Goal: Task Accomplishment & Management: Manage account settings

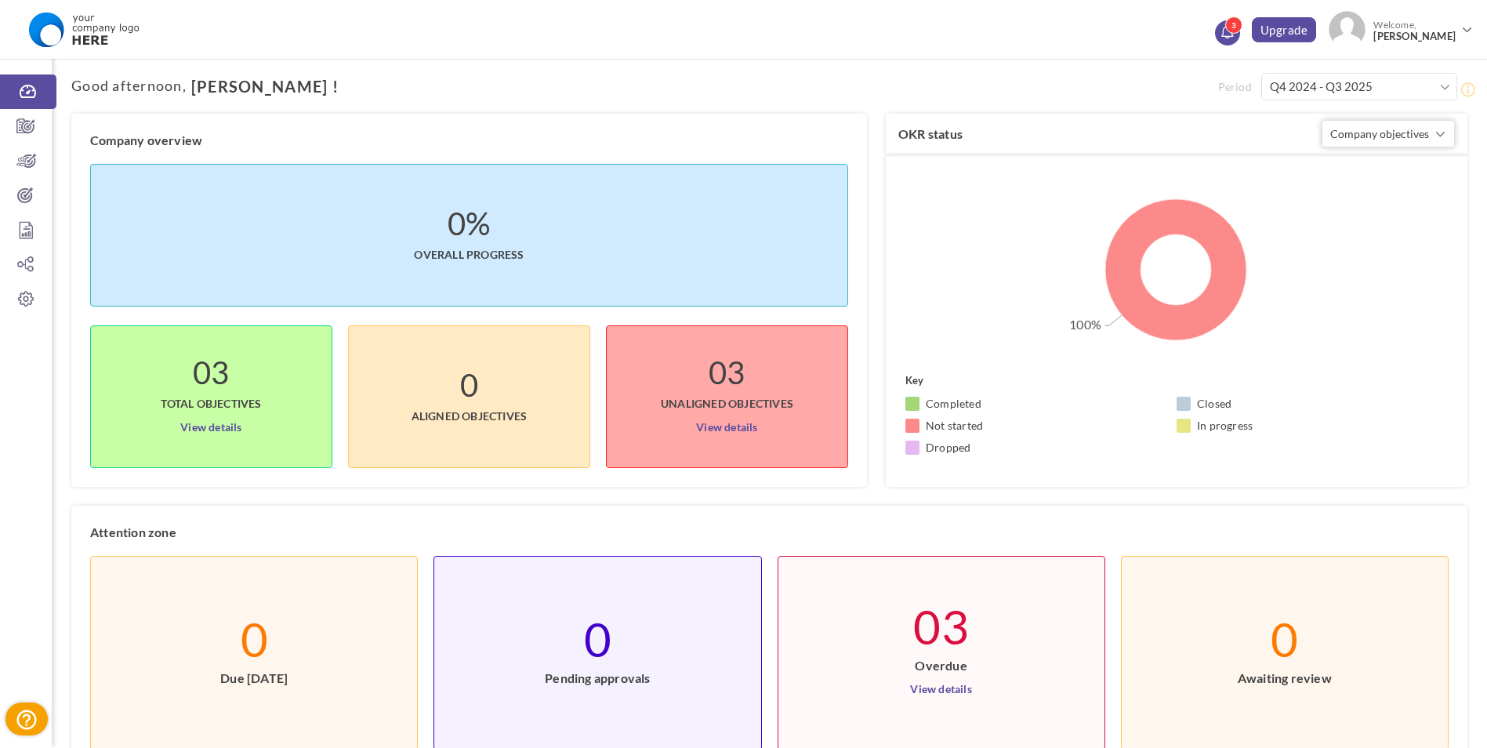
click at [1231, 42] on link "3" at bounding box center [1227, 32] width 25 height 25
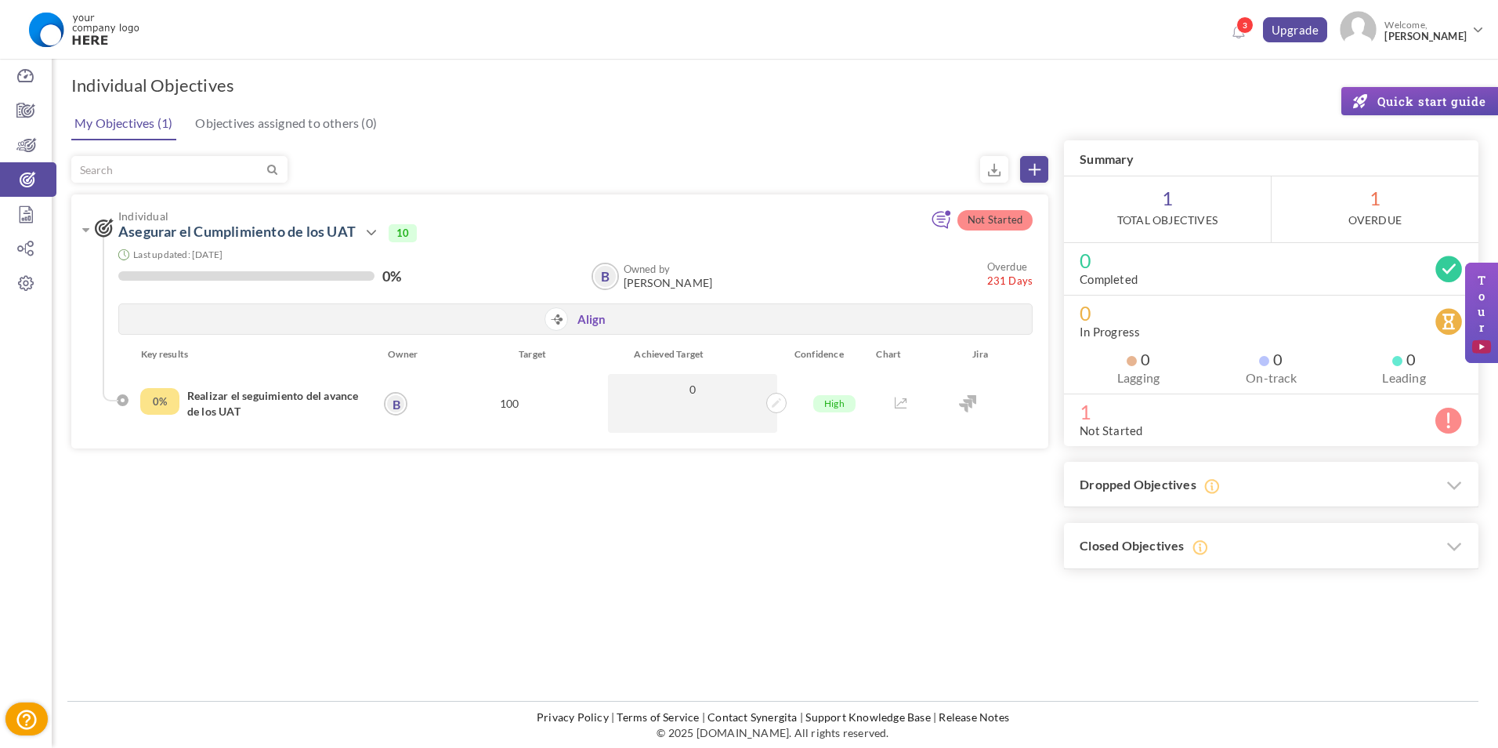
click at [501, 560] on div "Not Started Individual Asegurar el Cumplimiento de los UAT Action View Edit" at bounding box center [774, 362] width 1407 height 413
click at [777, 404] on icon at bounding box center [776, 402] width 9 height 9
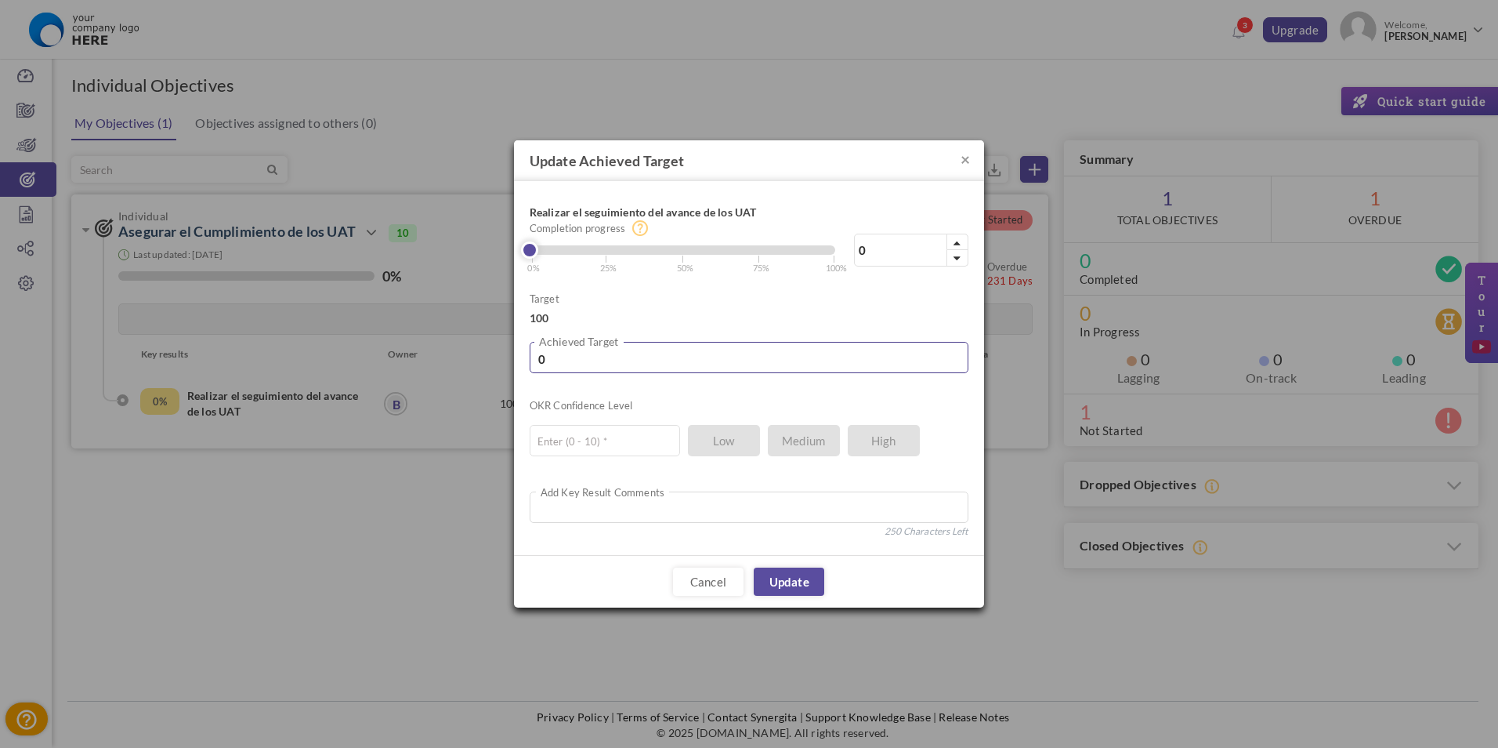
click at [608, 358] on input "0" at bounding box center [749, 357] width 439 height 31
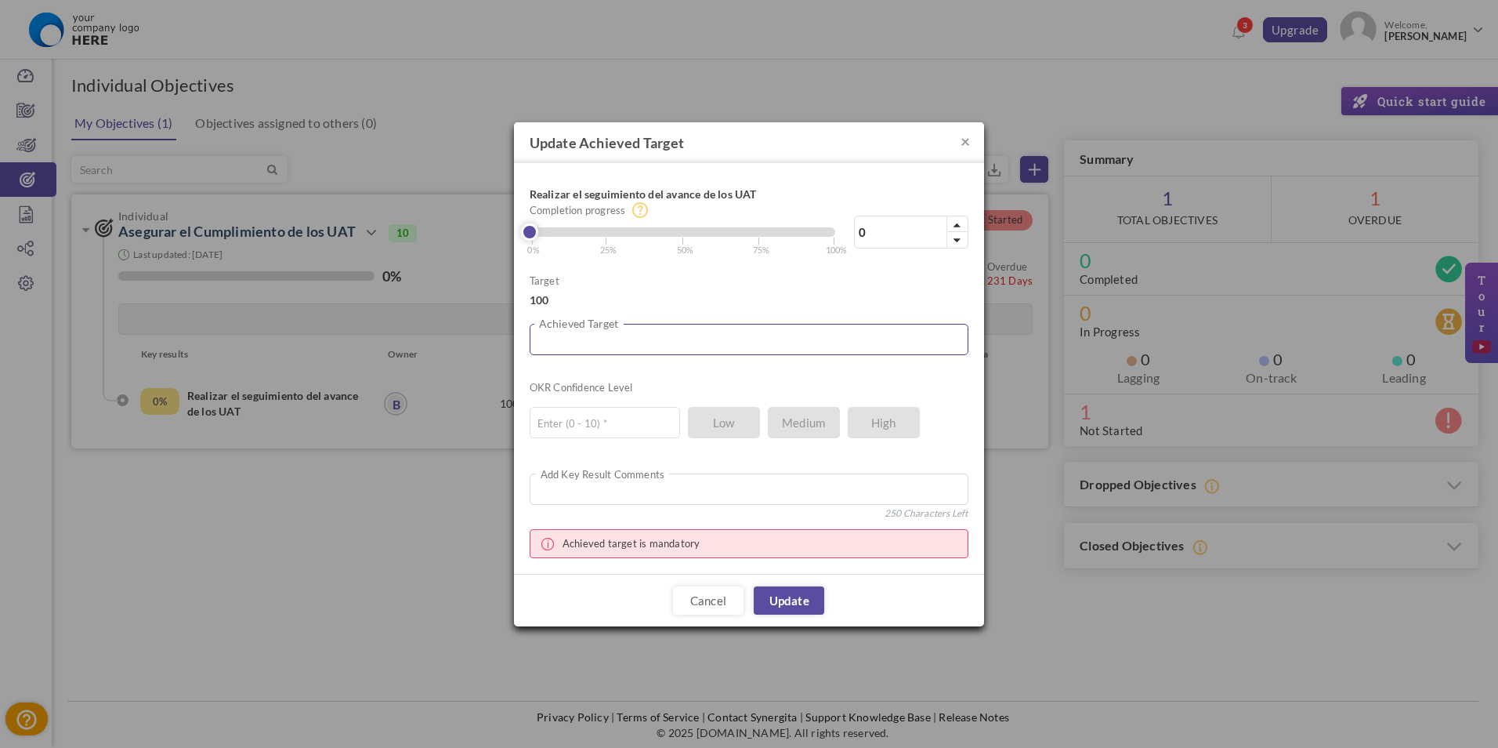
type input "3"
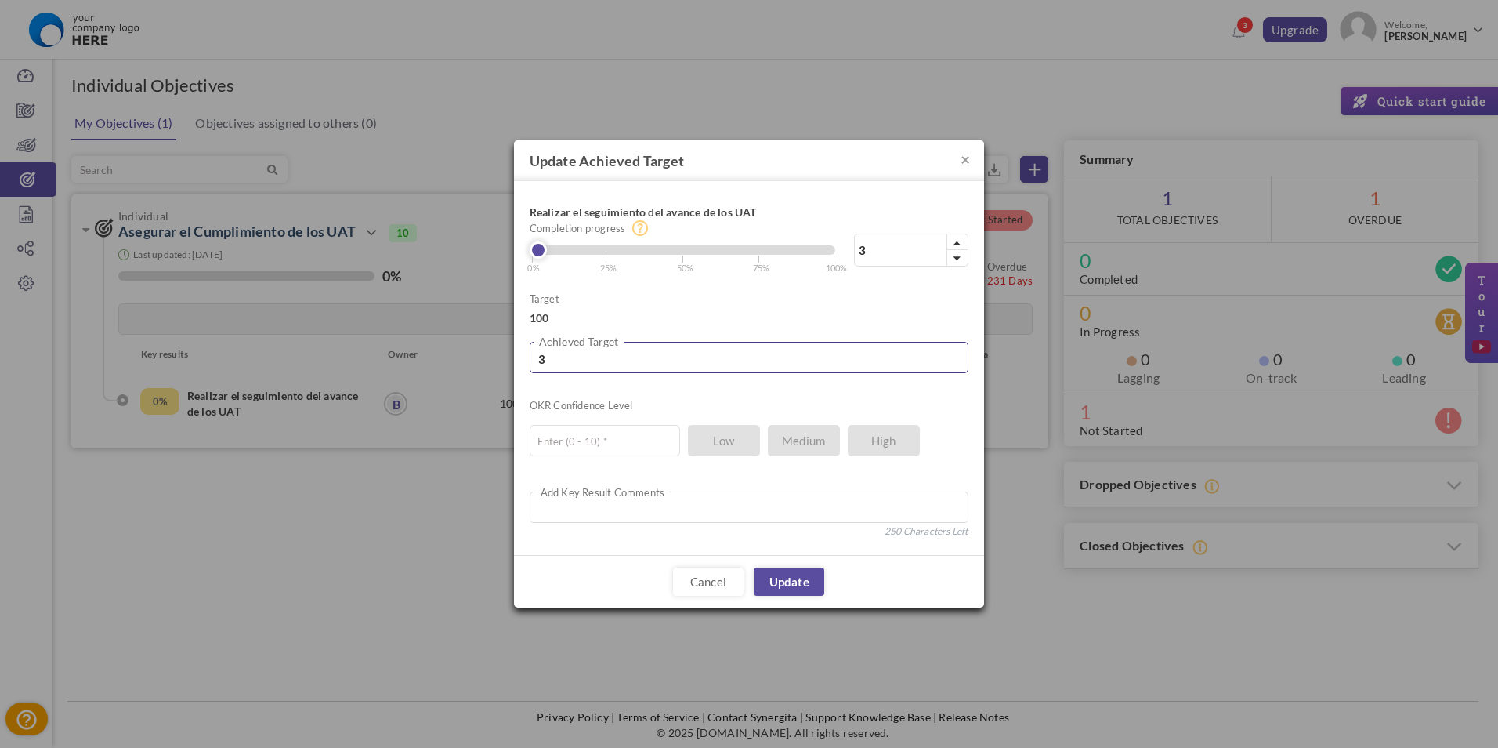
type input "3.8"
click at [612, 454] on input "text" at bounding box center [605, 440] width 150 height 31
type input "10"
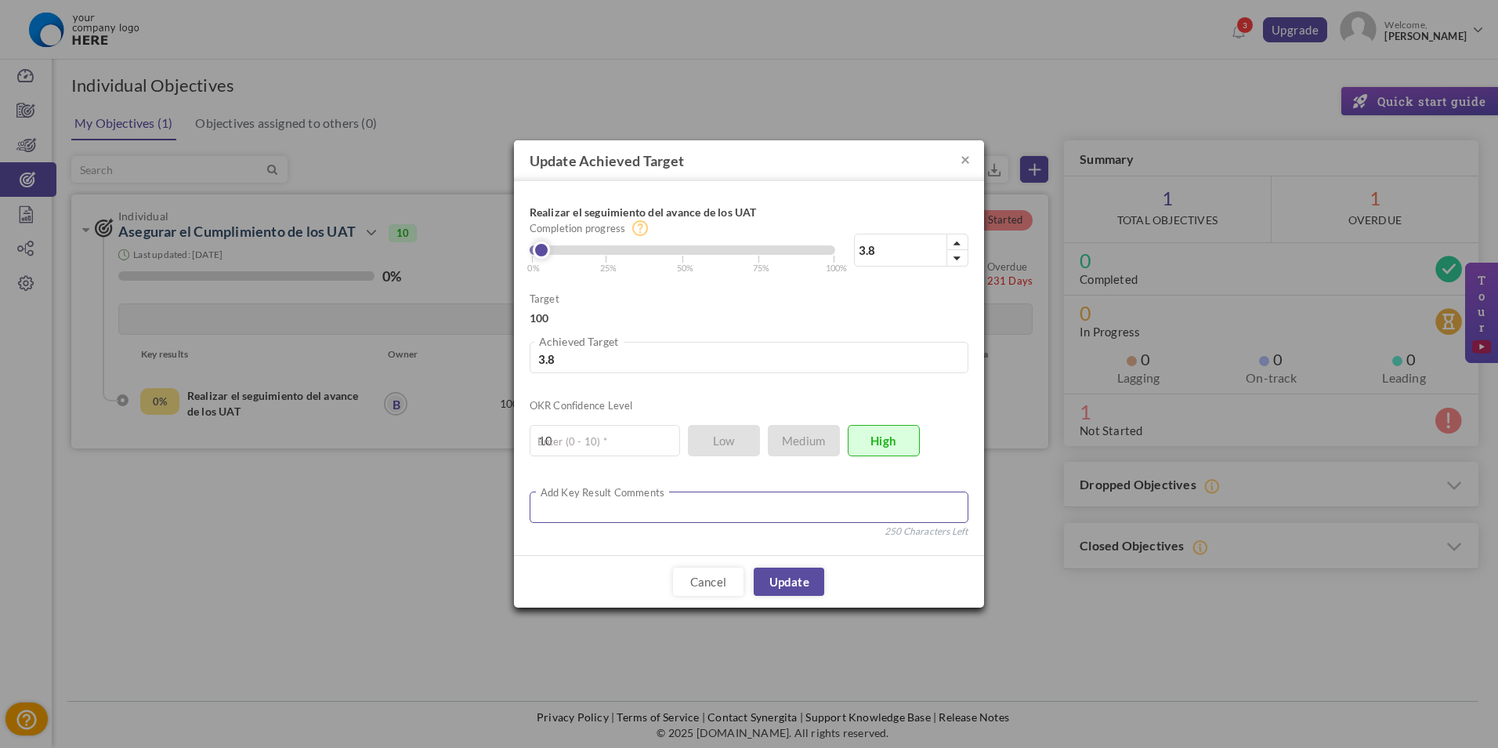
click at [650, 518] on textarea at bounding box center [749, 506] width 439 height 31
click at [621, 513] on textarea at bounding box center [749, 506] width 439 height 31
paste textarea "Estado general En marcha Que hemos logrado hasta el momento: Avance Iniciamos l…"
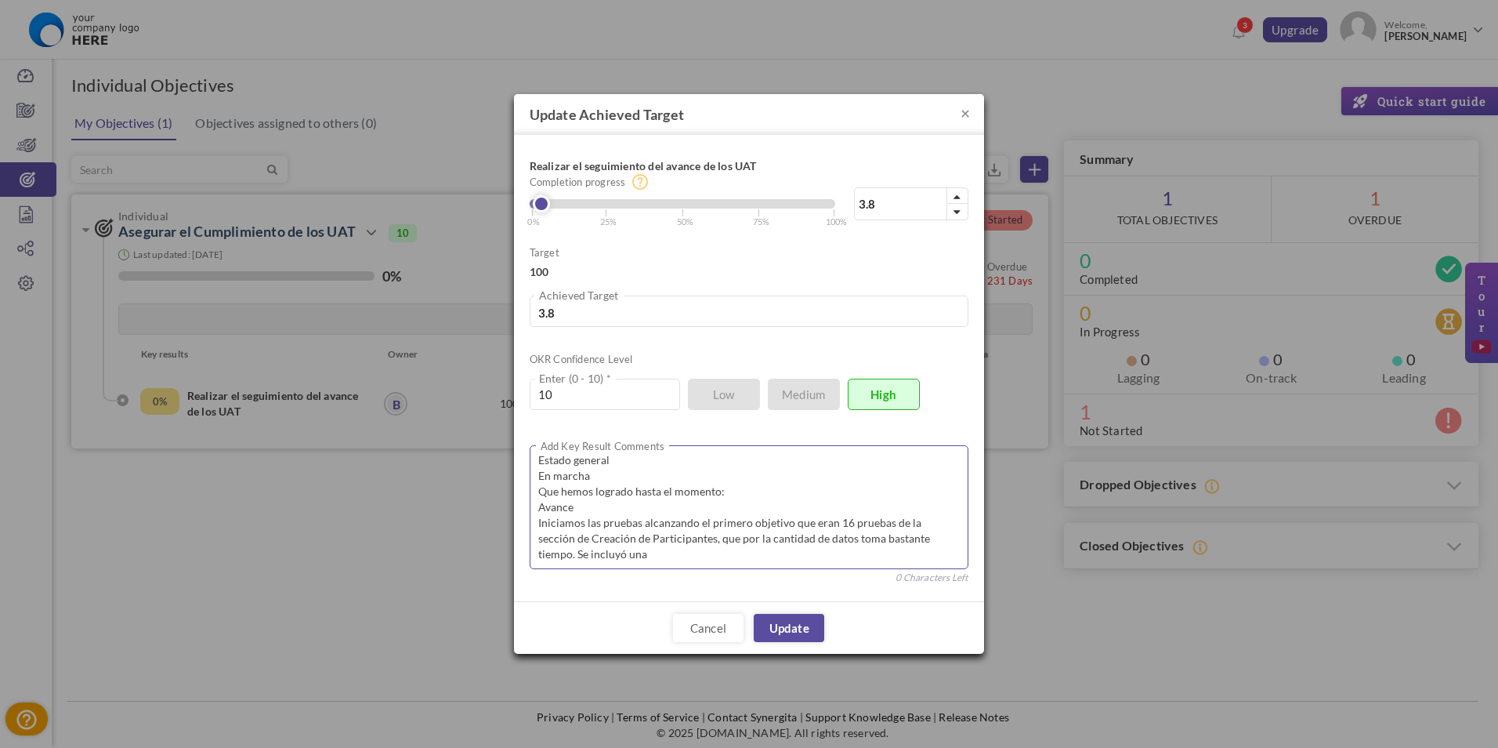
click at [574, 509] on textarea "Estado general En marcha Que hemos logrado hasta el momento: Avance Iniciamos l…" at bounding box center [749, 507] width 439 height 124
click at [753, 493] on textarea "Estado general En marcha Que hemos logrado hasta el momento: Avance Iniciamos l…" at bounding box center [749, 507] width 439 height 124
type textarea "Estado general En marcha Que hemos logrado hasta el momento: Avance Iniciamos l…"
click at [800, 628] on link "Update" at bounding box center [789, 628] width 71 height 28
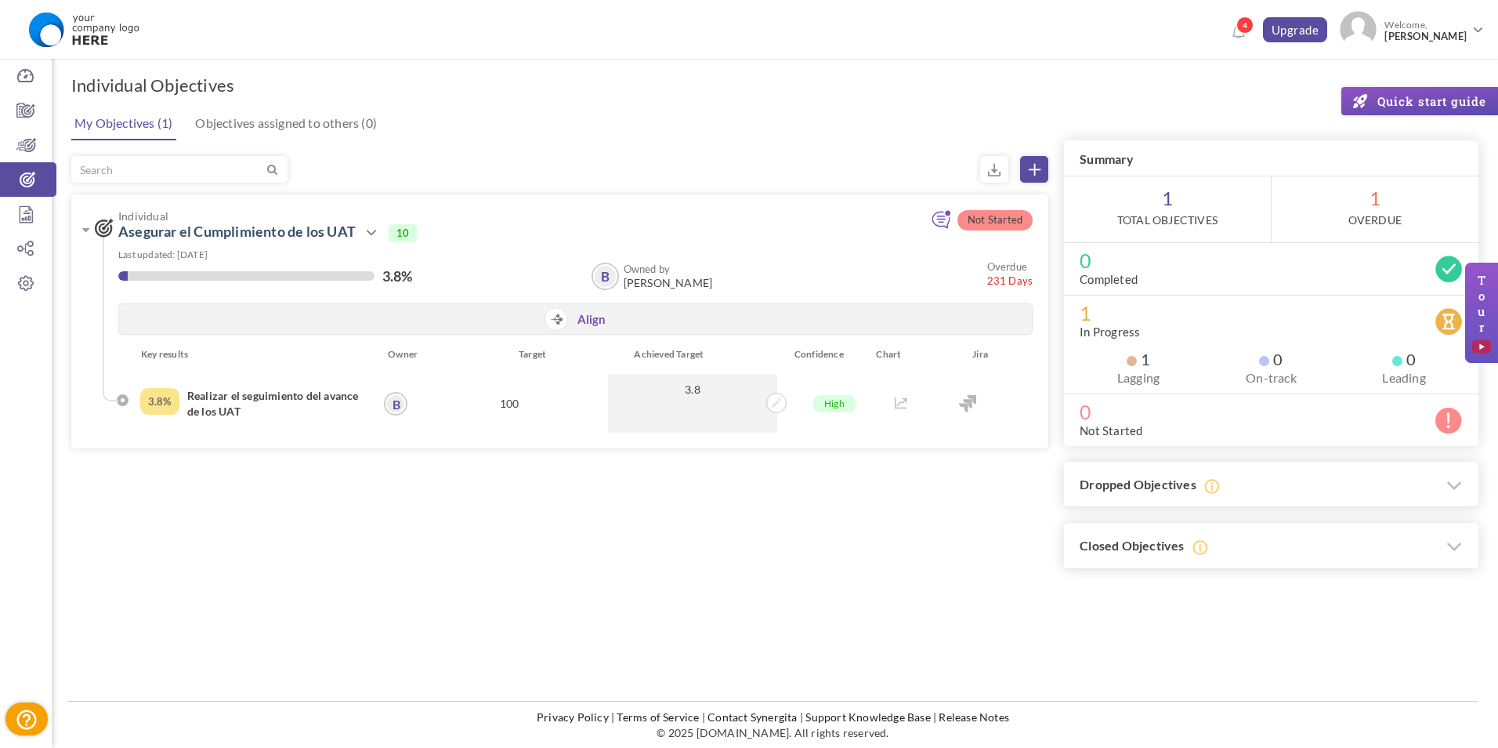
click at [546, 531] on div "Not Started Individual Asegurar el Cumplimiento de los UAT Action View Edit Dro…" at bounding box center [774, 362] width 1407 height 413
click at [956, 495] on div "Not Started Individual Asegurar el Cumplimiento de los UAT Action View Edit Dro…" at bounding box center [774, 362] width 1407 height 413
click at [1004, 270] on small "Overdue" at bounding box center [1007, 266] width 40 height 13
click at [33, 244] on icon at bounding box center [26, 249] width 52 height 16
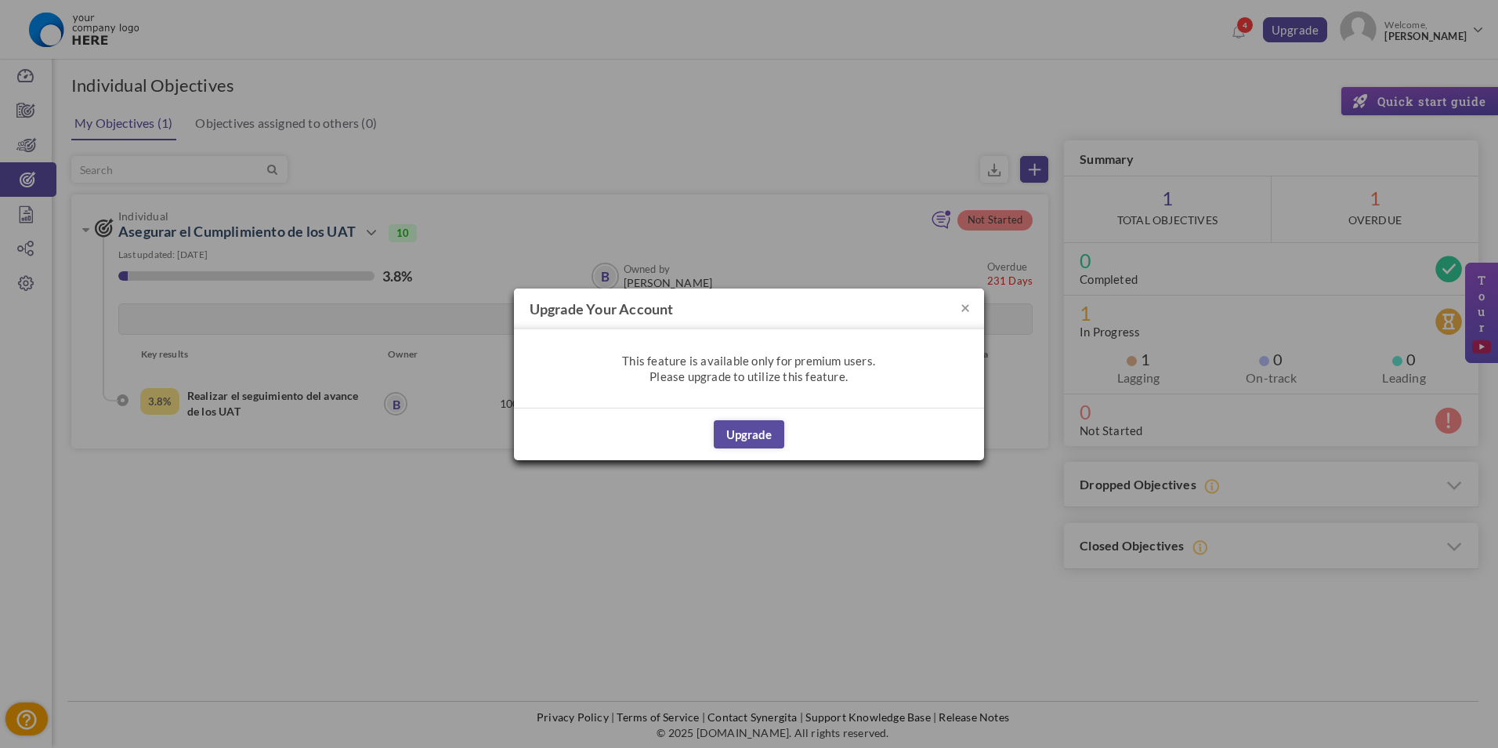
click at [959, 309] on h4 "Upgrade your account" at bounding box center [749, 308] width 470 height 41
click at [965, 310] on button "×" at bounding box center [965, 307] width 9 height 16
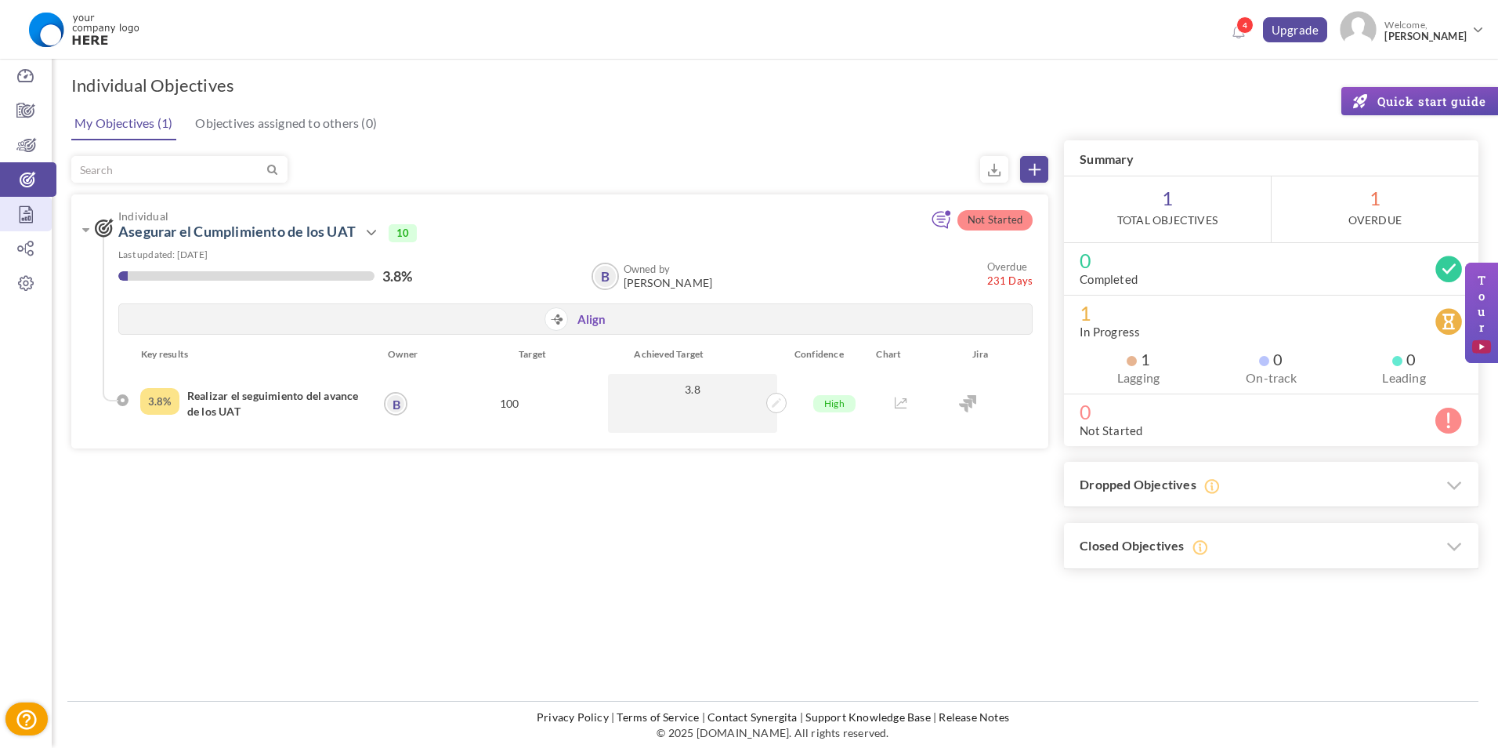
click at [19, 212] on icon at bounding box center [26, 214] width 52 height 16
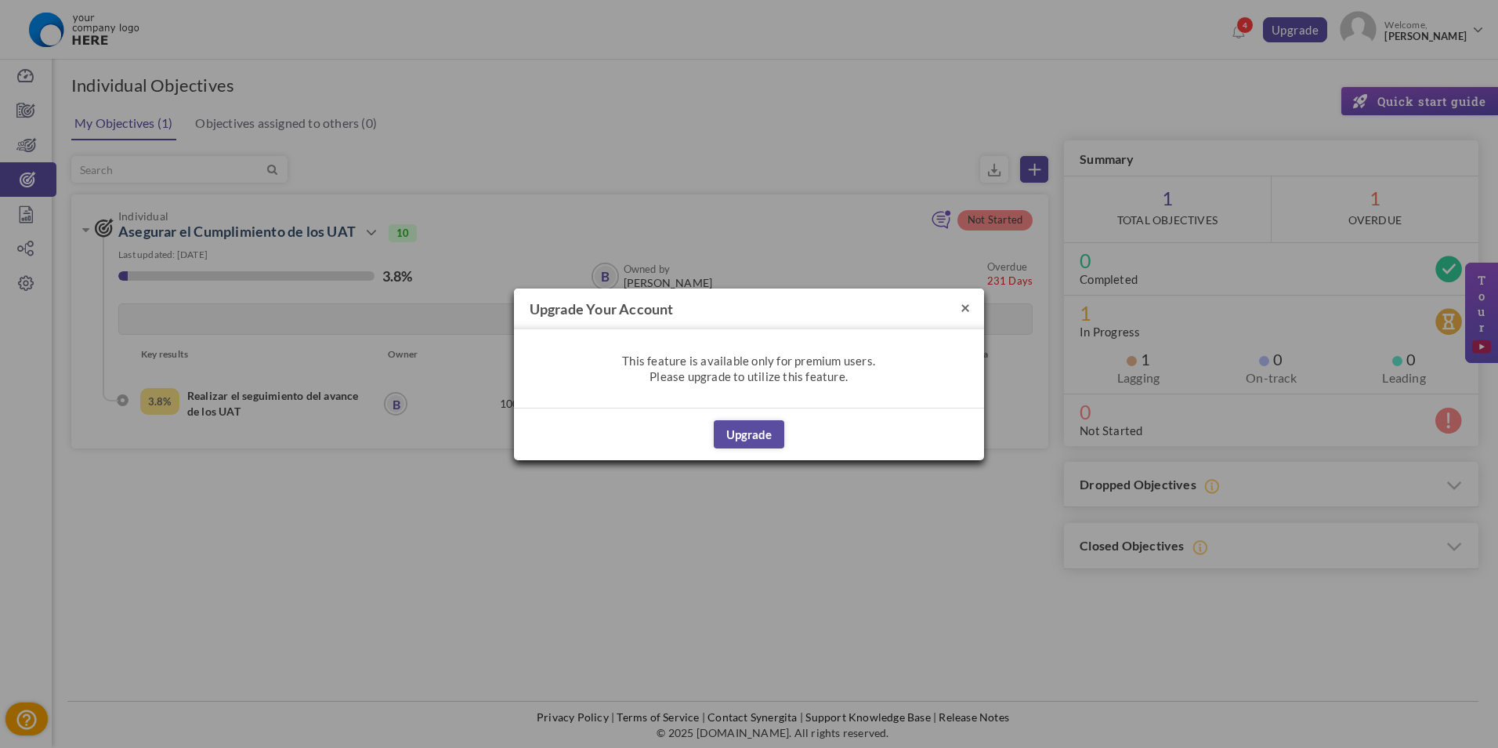
click at [969, 310] on button "×" at bounding box center [965, 307] width 9 height 16
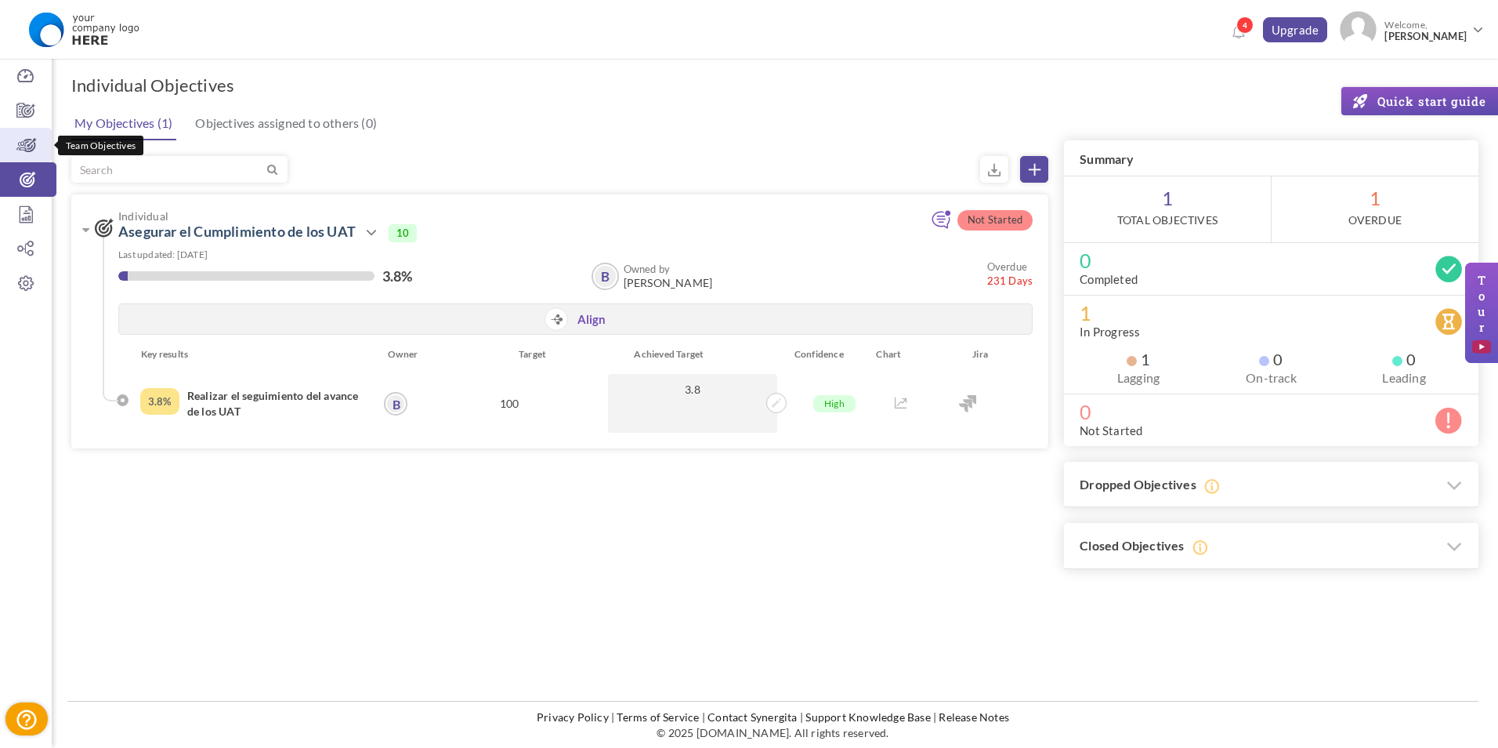
click at [24, 146] on icon at bounding box center [26, 145] width 52 height 16
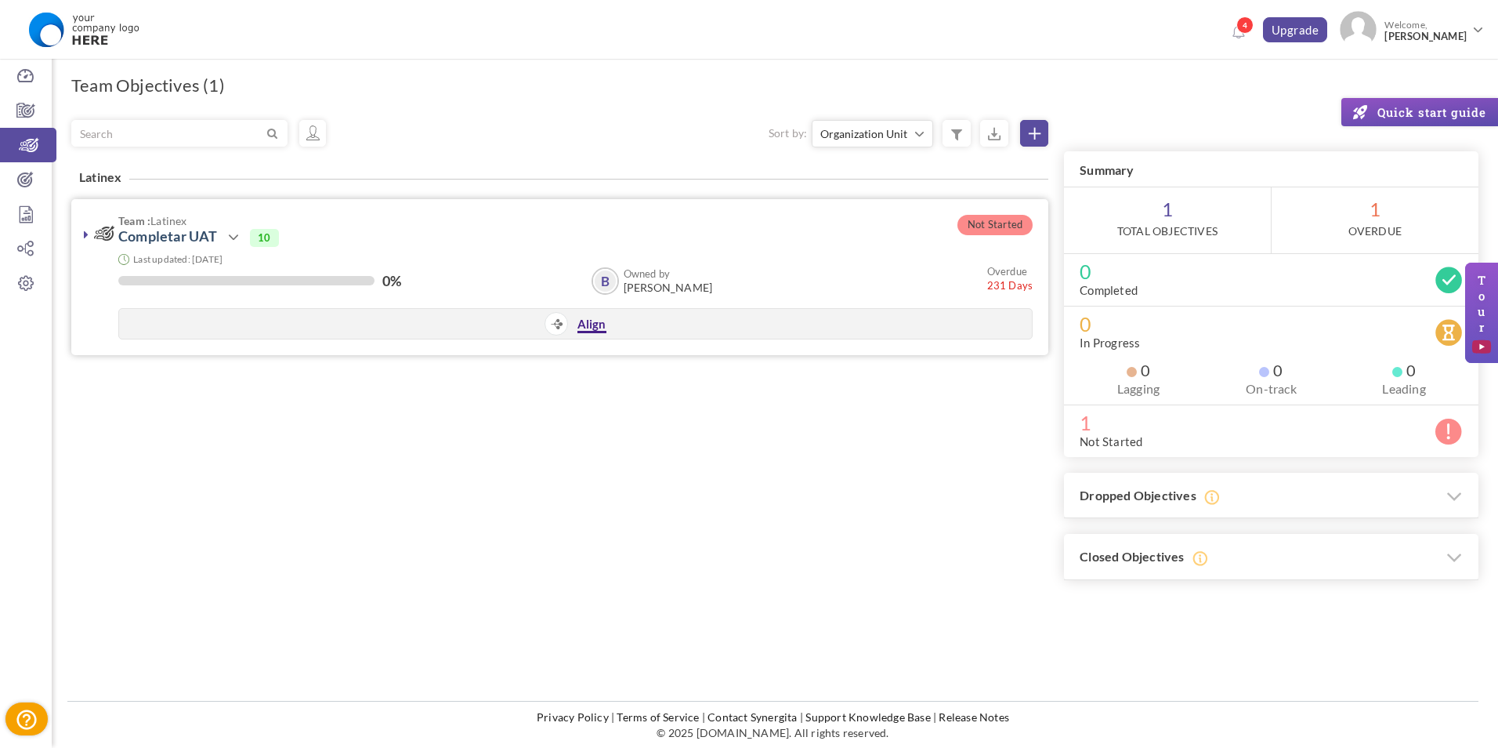
click at [586, 328] on link "Align" at bounding box center [592, 325] width 29 height 16
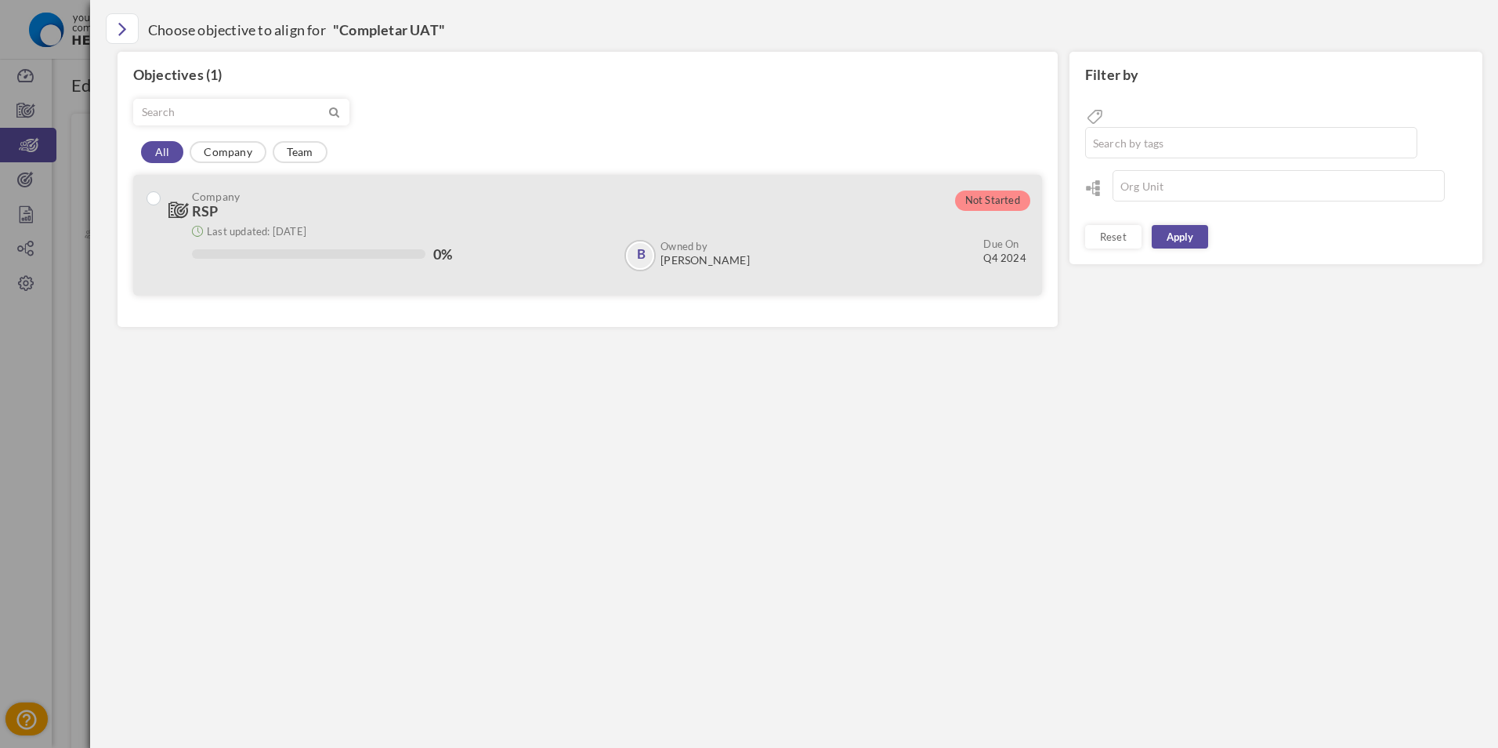
click at [161, 199] on div "Company RSP Owned by Last updated: 19-Aug-2025 0% B" at bounding box center [587, 235] width 909 height 121
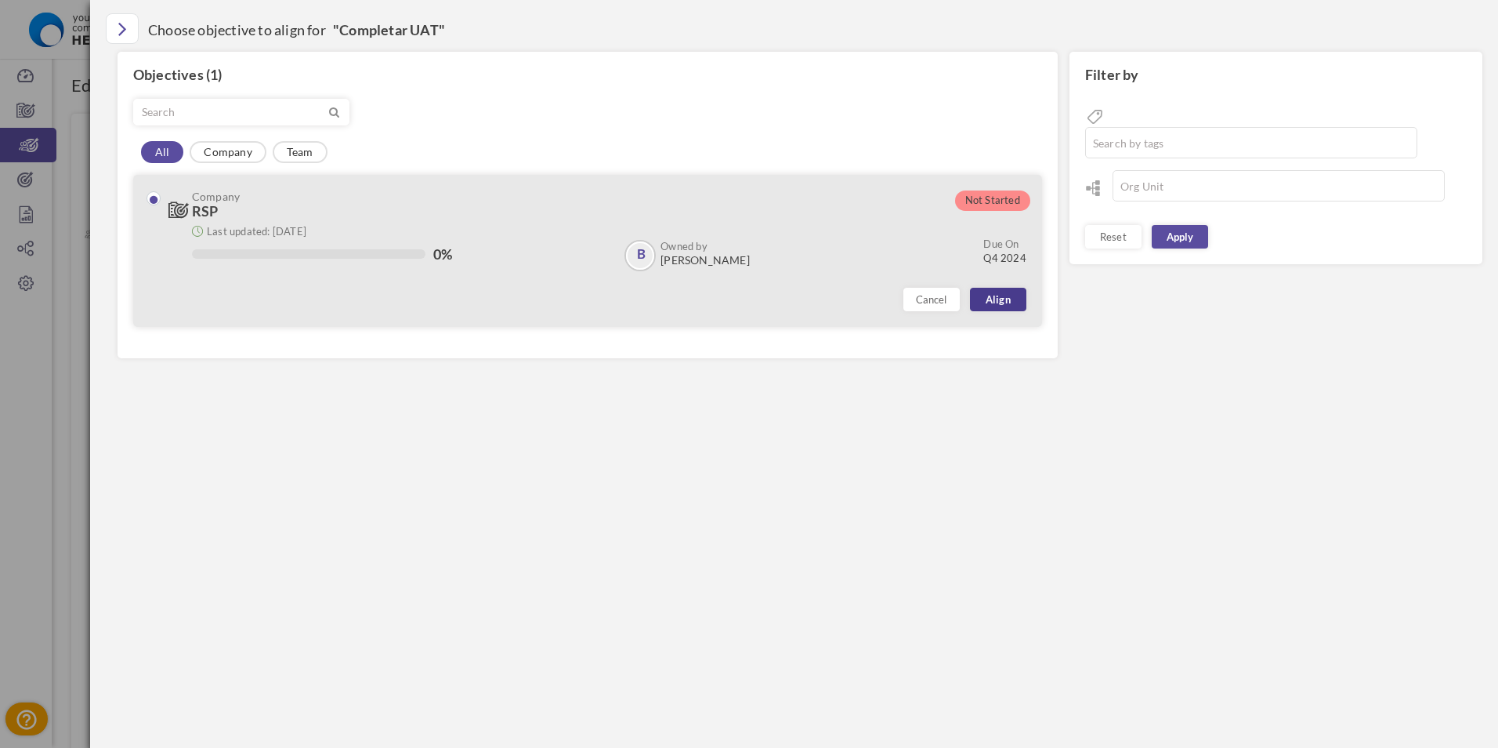
click at [997, 303] on link "Align" at bounding box center [998, 300] width 56 height 24
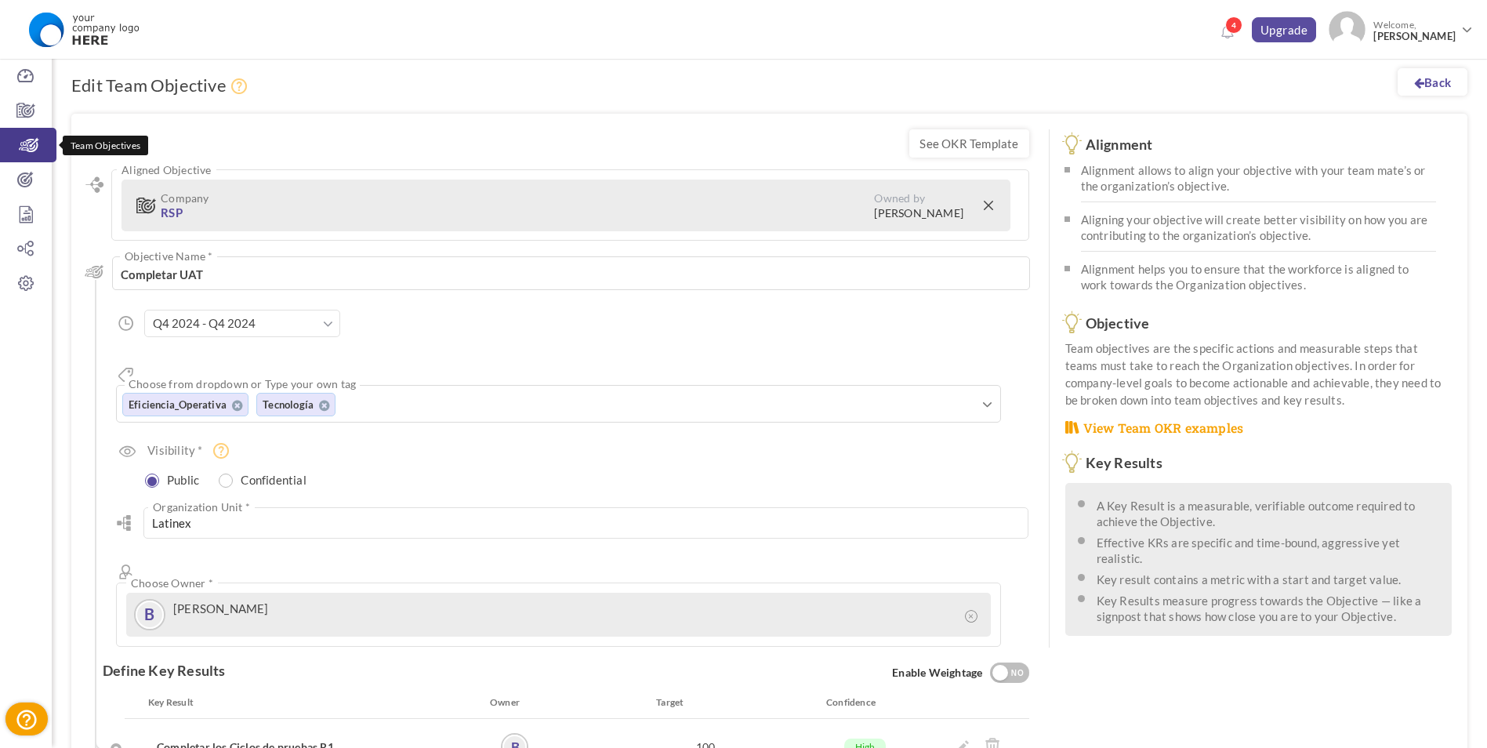
click at [35, 157] on link "Team Objectives" at bounding box center [28, 145] width 56 height 34
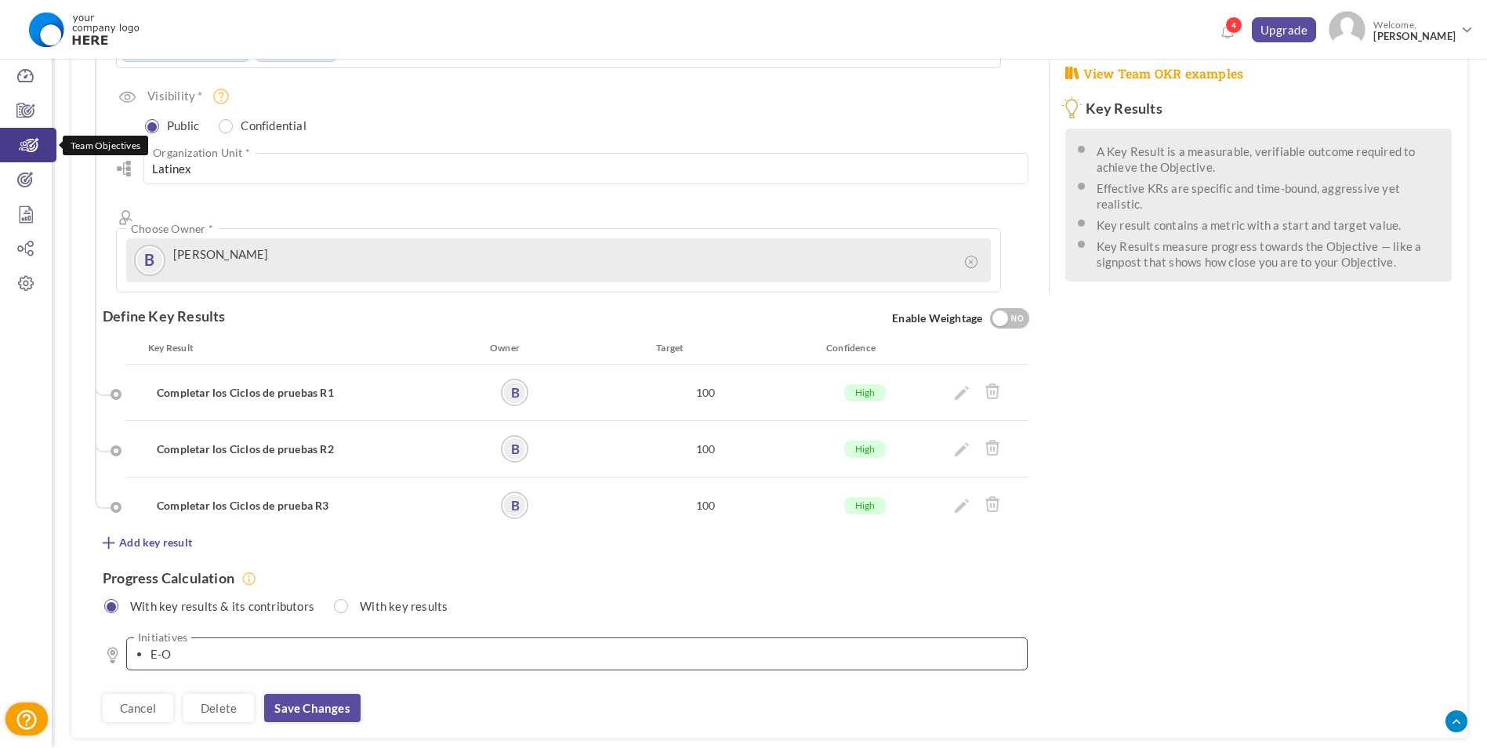
scroll to position [386, 0]
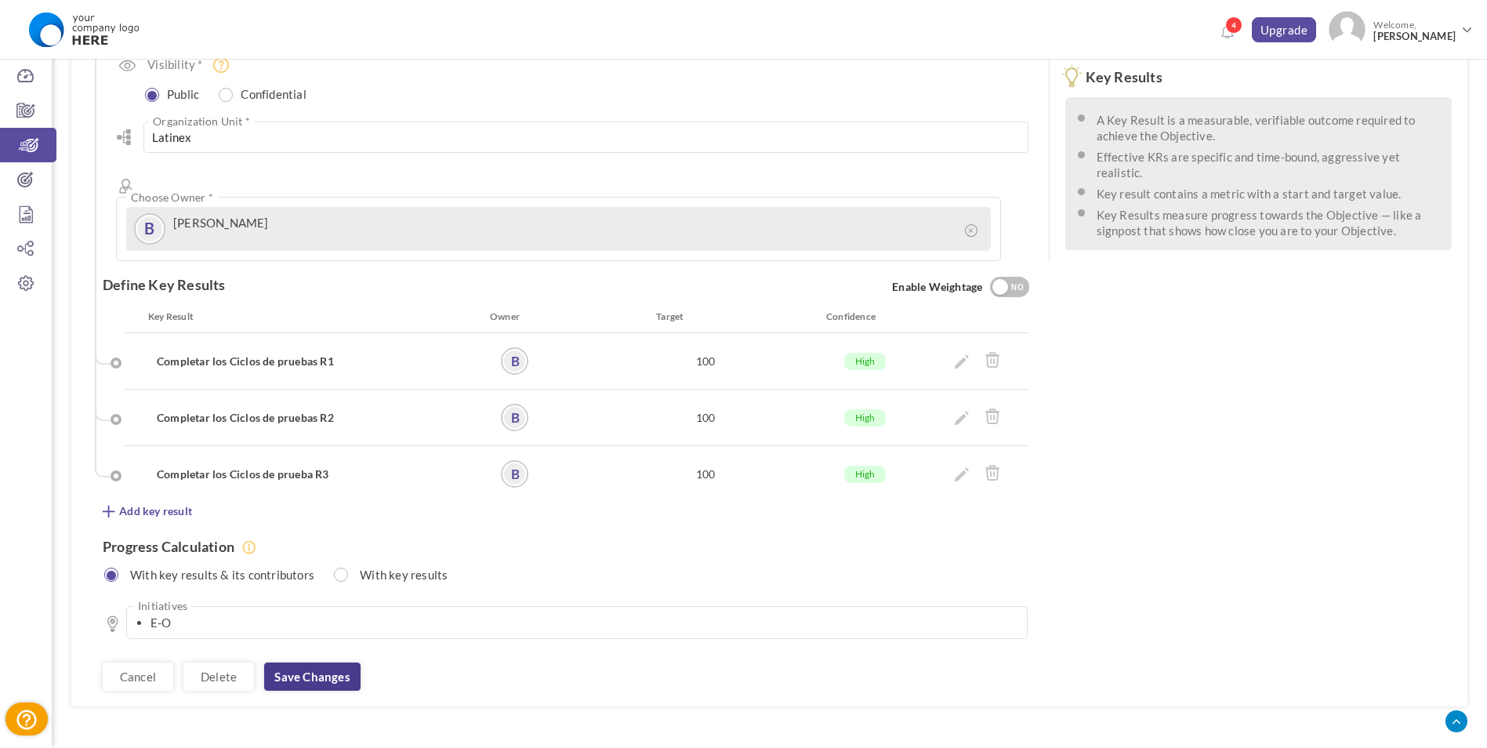
click at [353, 662] on link "Save changes" at bounding box center [312, 676] width 96 height 28
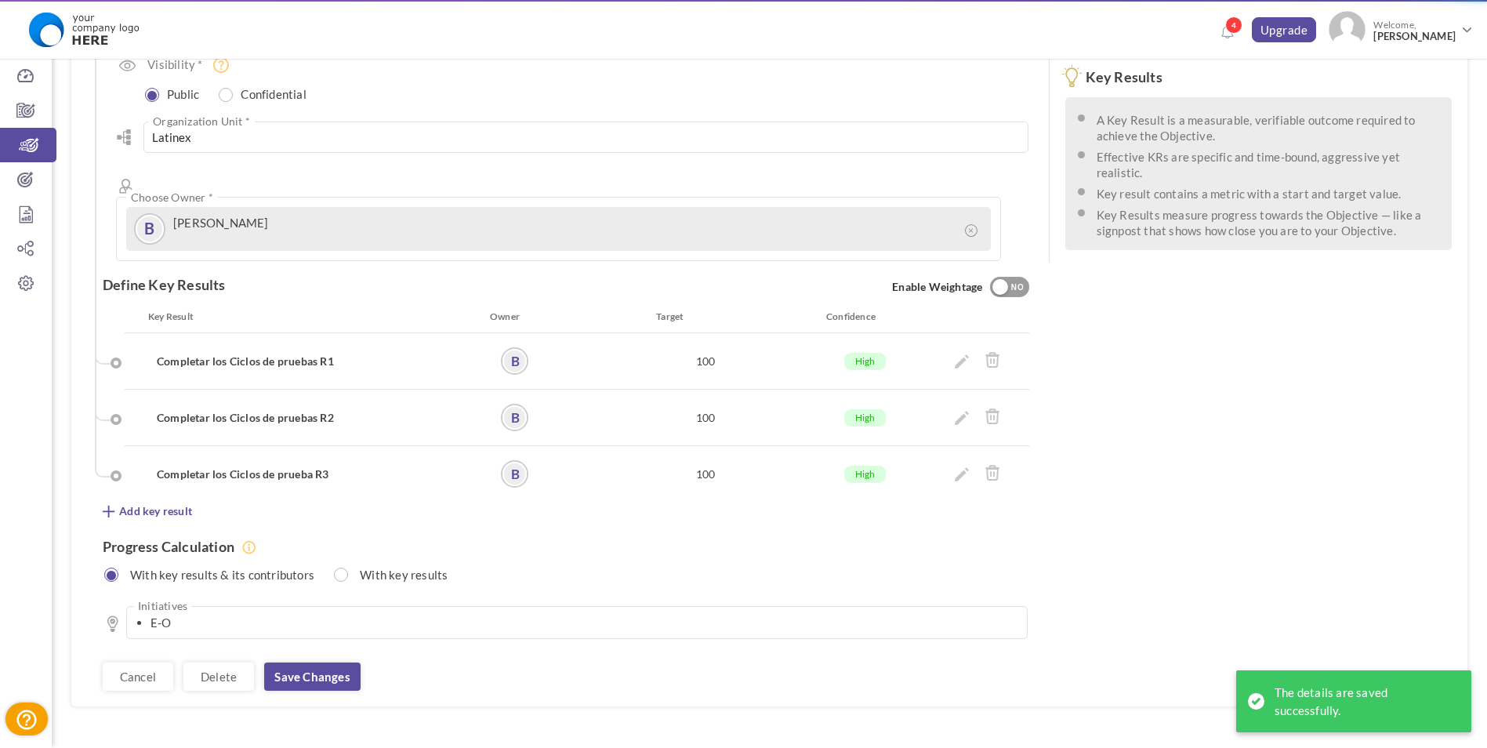
scroll to position [0, 0]
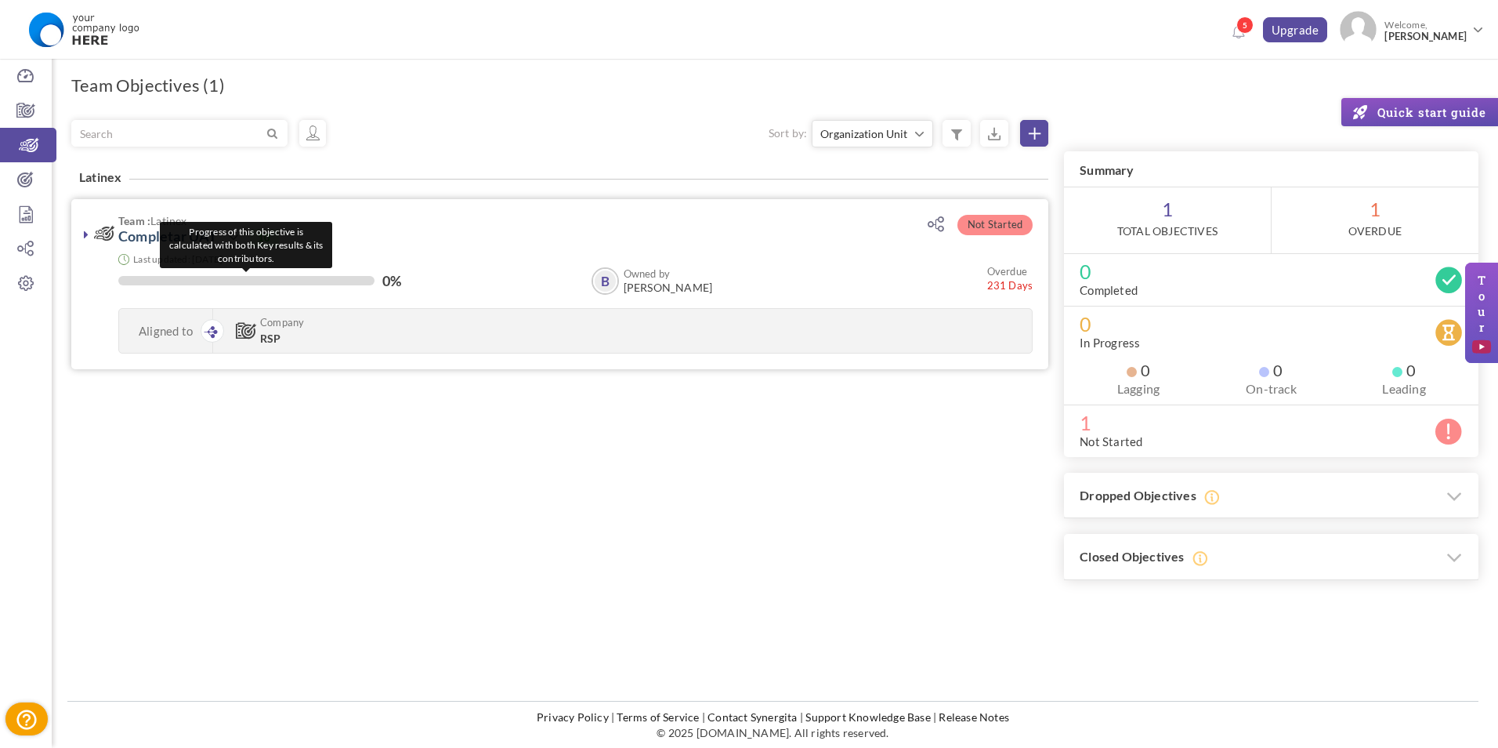
click at [349, 281] on div at bounding box center [246, 280] width 256 height 9
click at [172, 336] on div "Aligned to" at bounding box center [166, 331] width 94 height 44
click at [82, 235] on link at bounding box center [86, 234] width 16 height 16
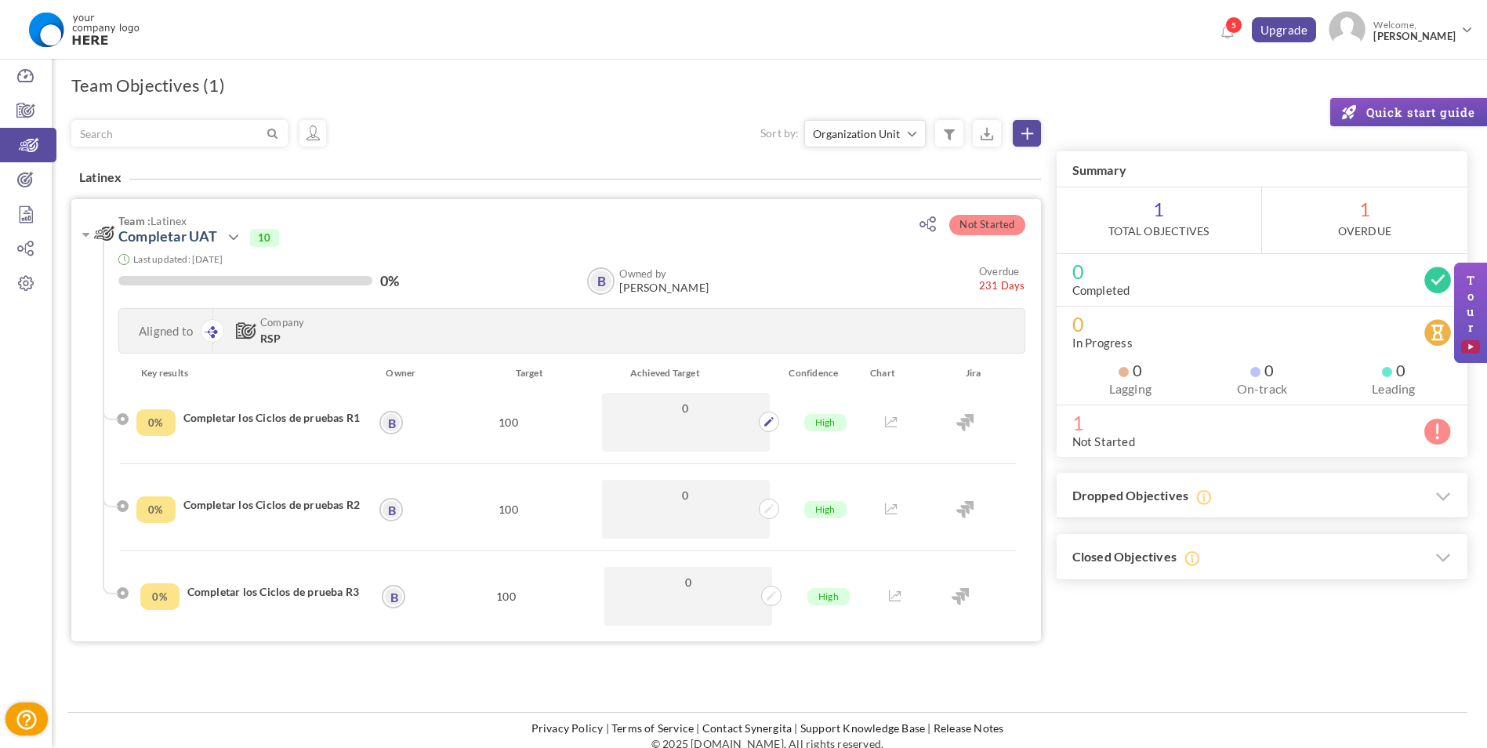
click at [757, 427] on p "0" at bounding box center [686, 422] width 168 height 59
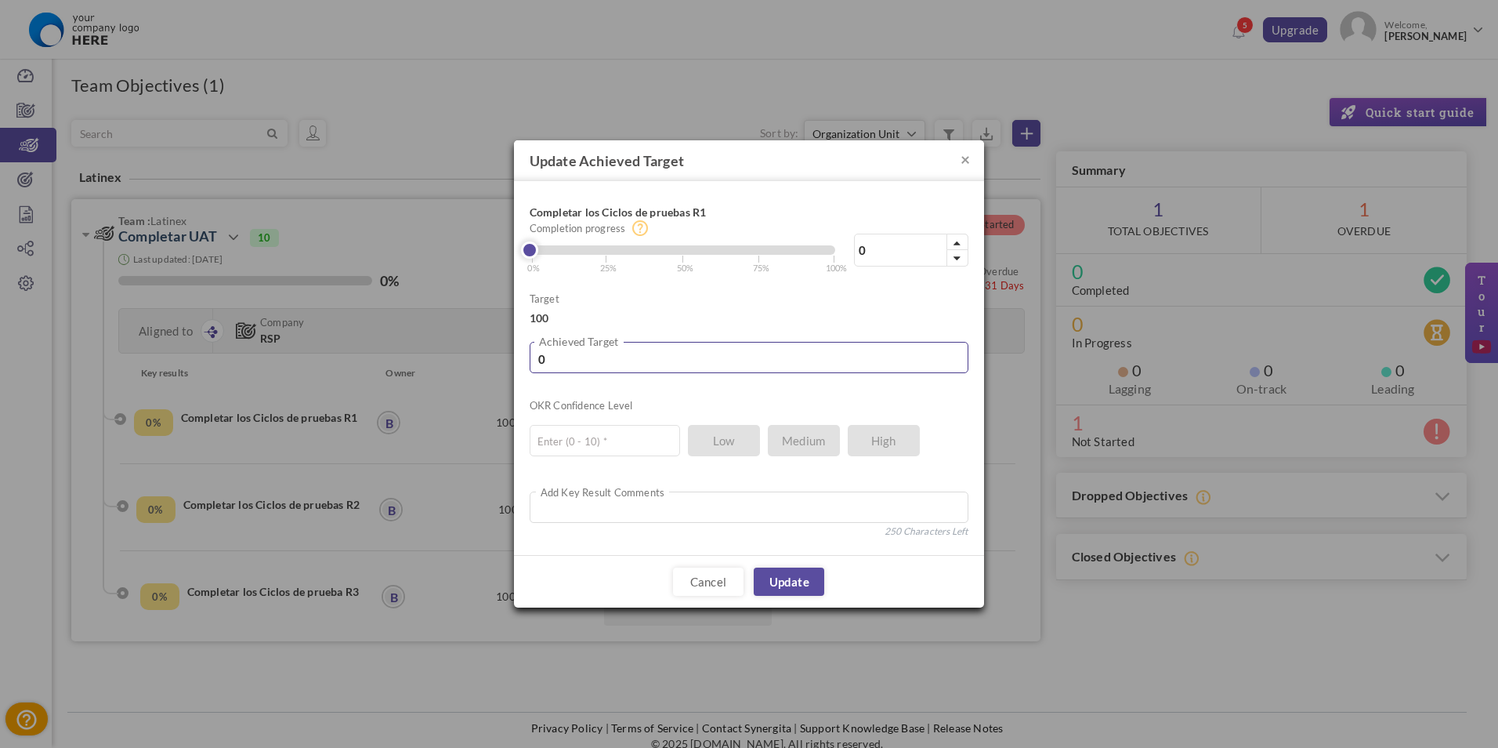
click at [684, 369] on input "0" at bounding box center [749, 357] width 439 height 31
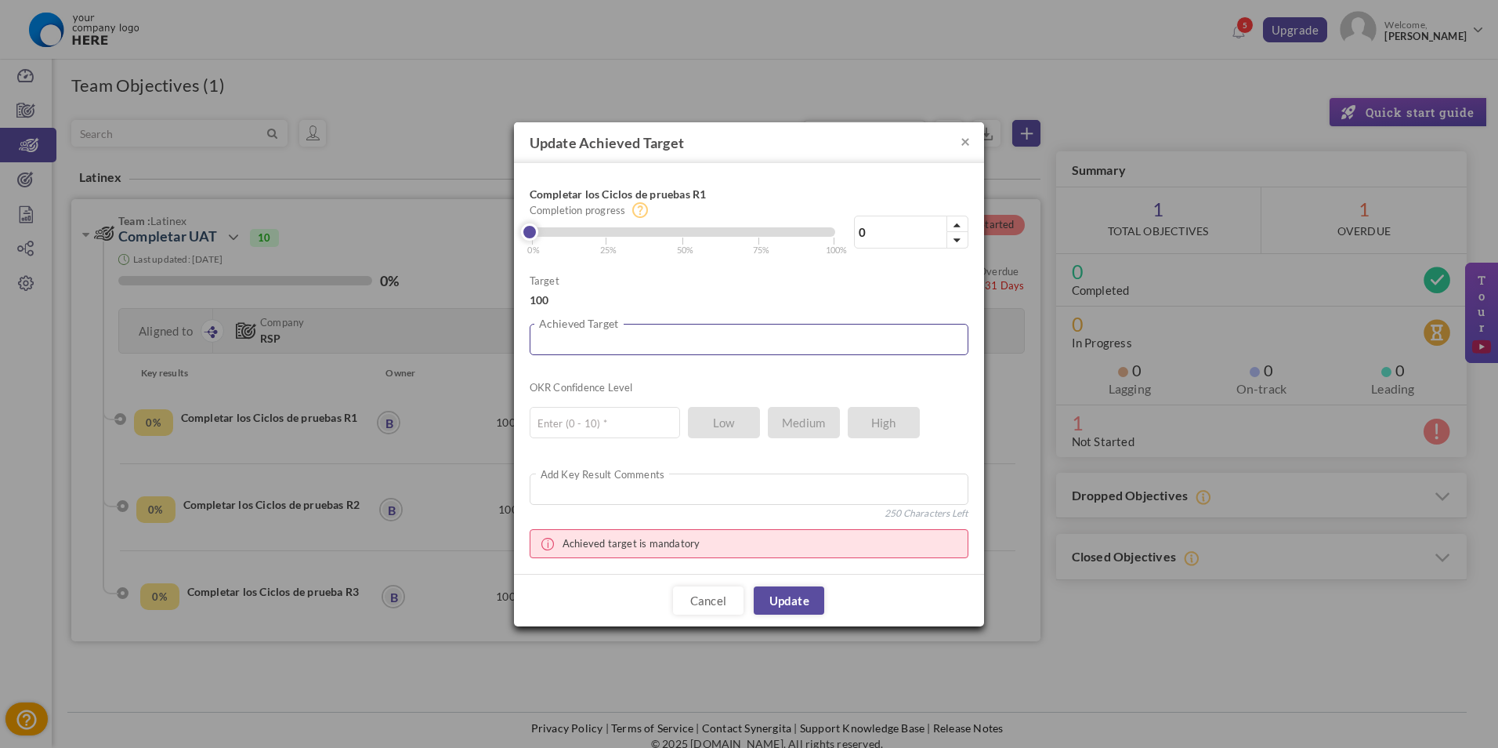
type input "9"
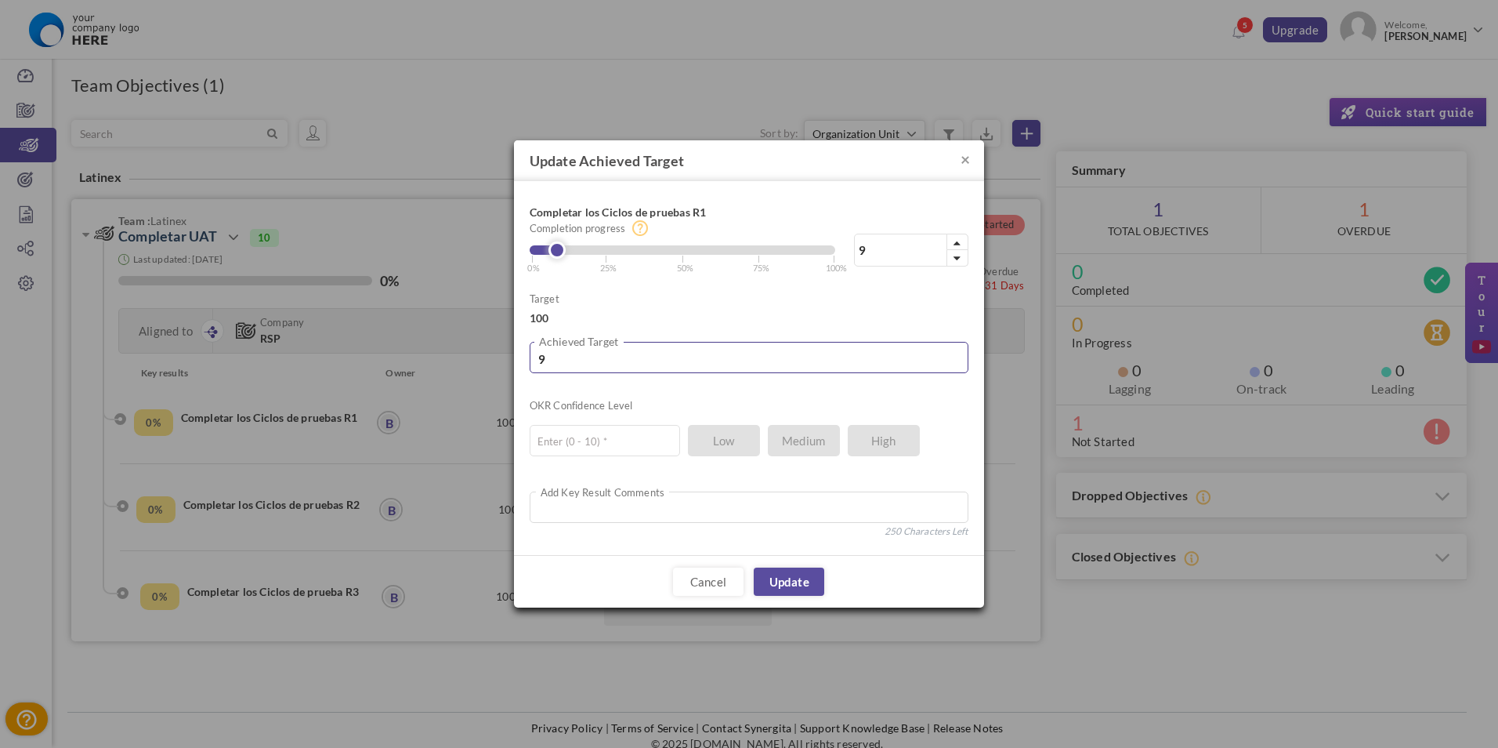
type input "94"
type input "94.9"
type input "94.97"
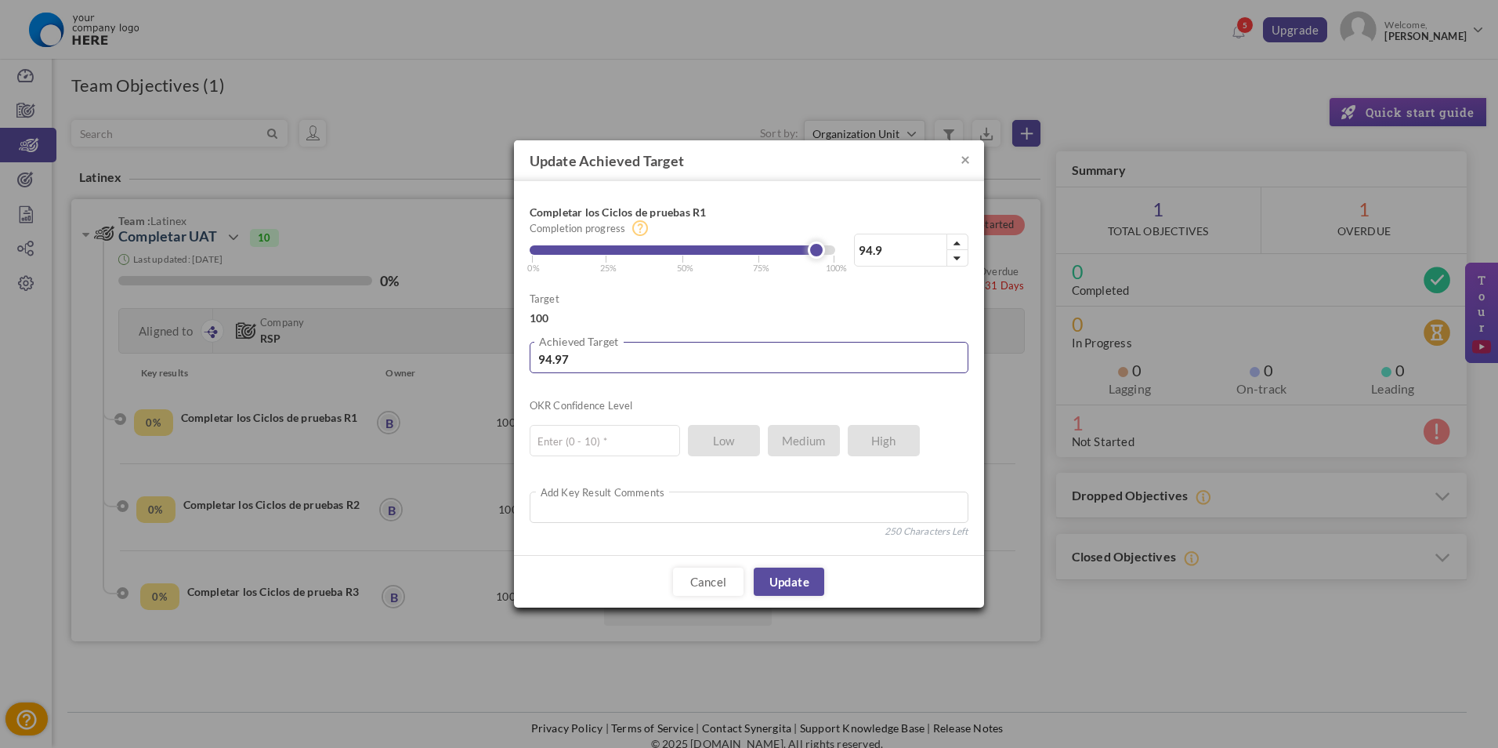
type input "94.97"
click at [592, 362] on input "94.97" at bounding box center [749, 357] width 439 height 31
click at [591, 362] on input "94.97" at bounding box center [749, 357] width 439 height 31
type input "6"
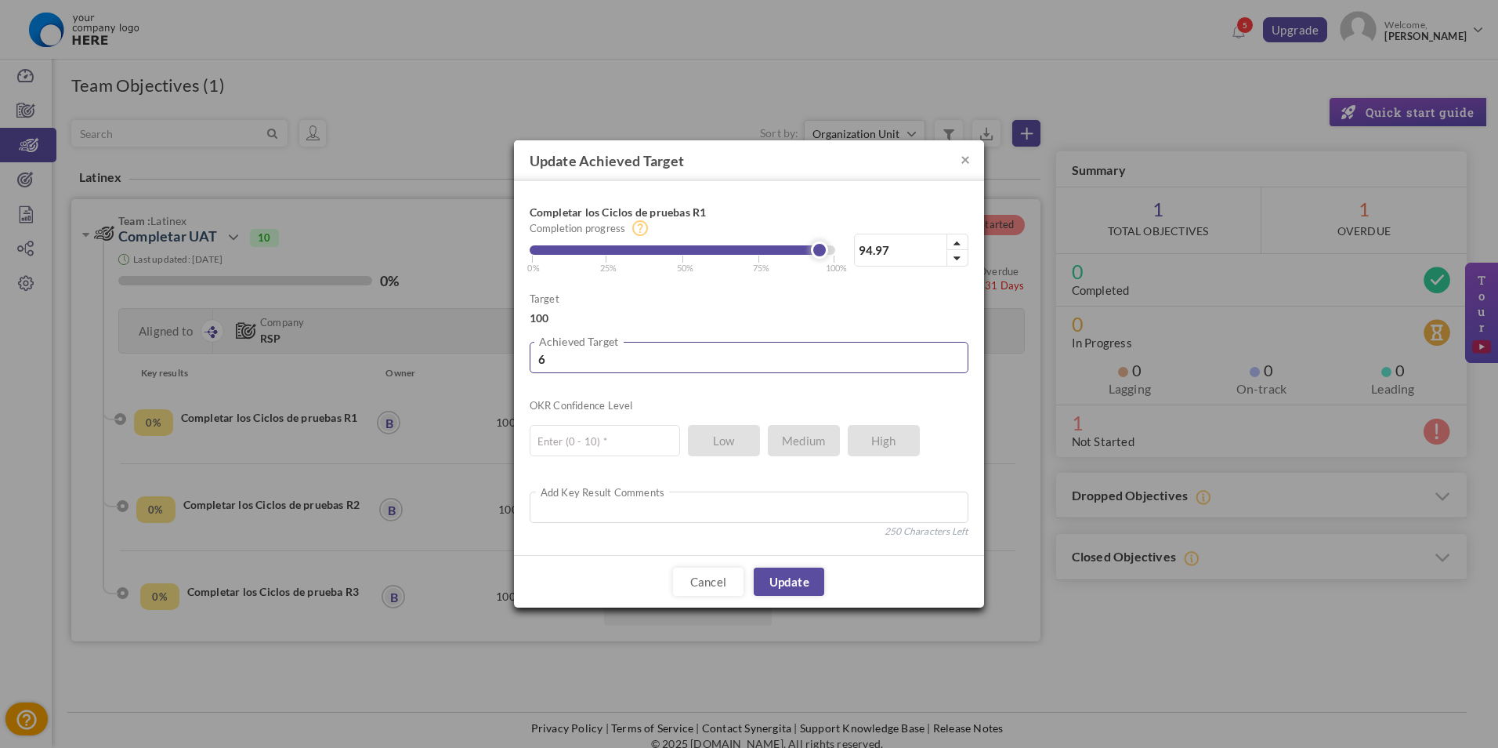
type input "6"
type input "64"
type input "6497"
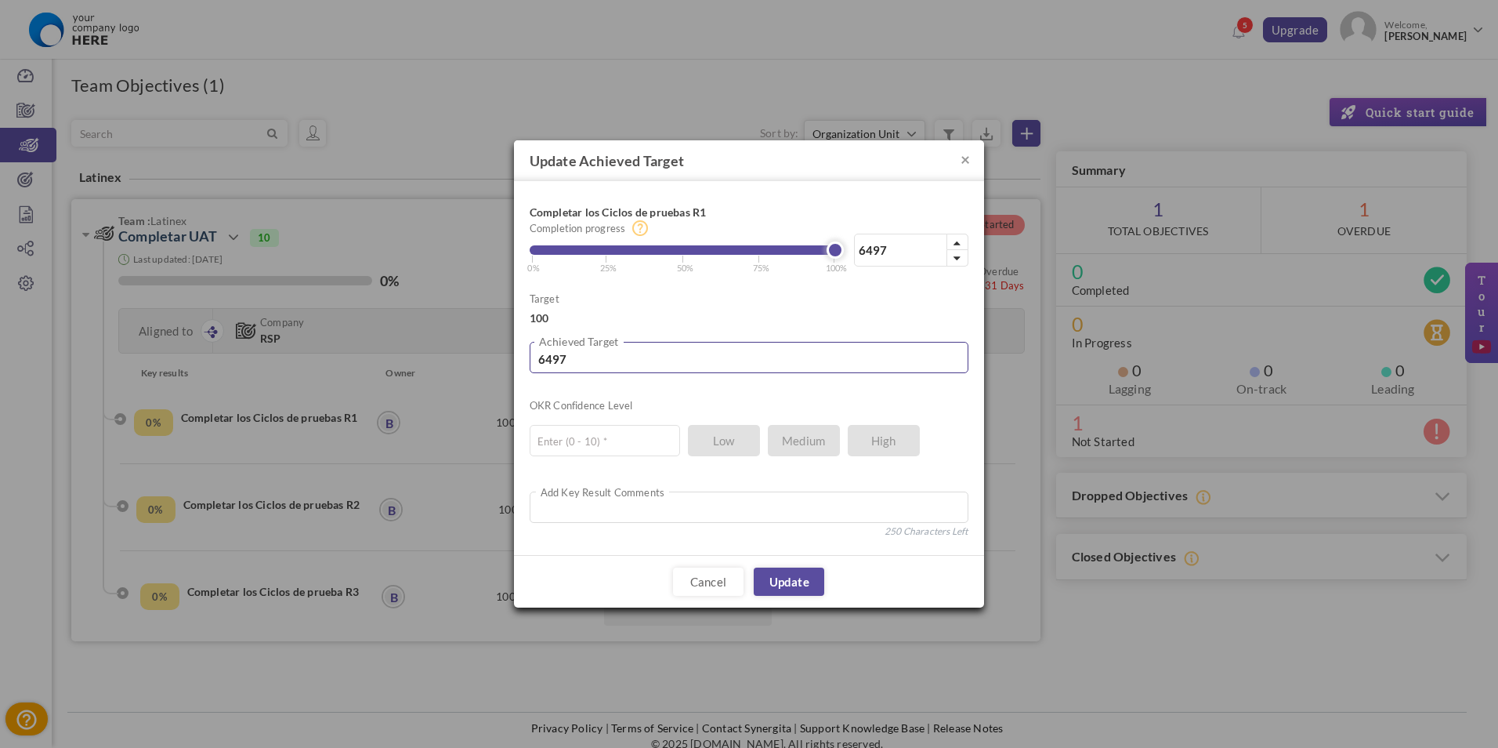
type input "649"
type input "64"
type input "64.9"
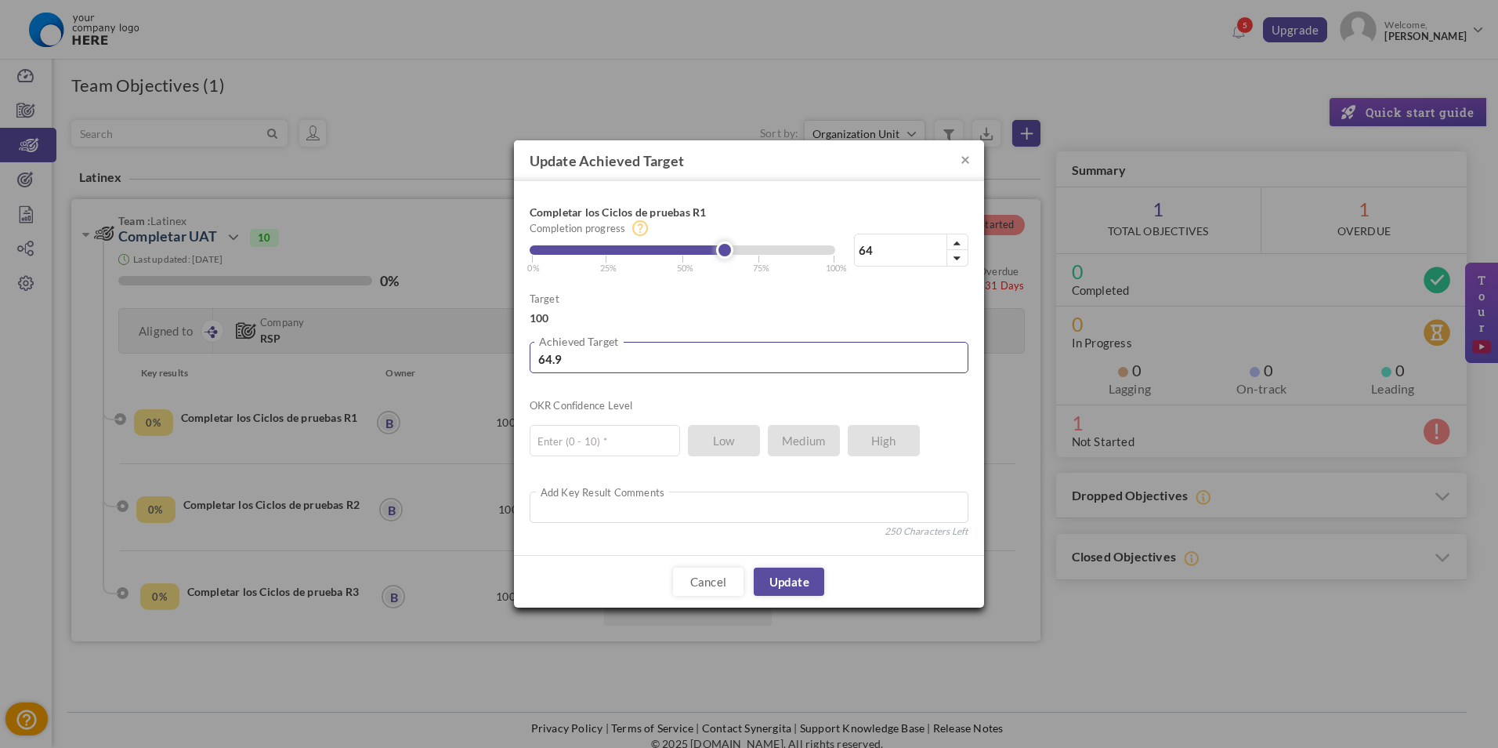
type input "64.9"
type input "64.97"
click at [592, 432] on input "text" at bounding box center [605, 440] width 150 height 31
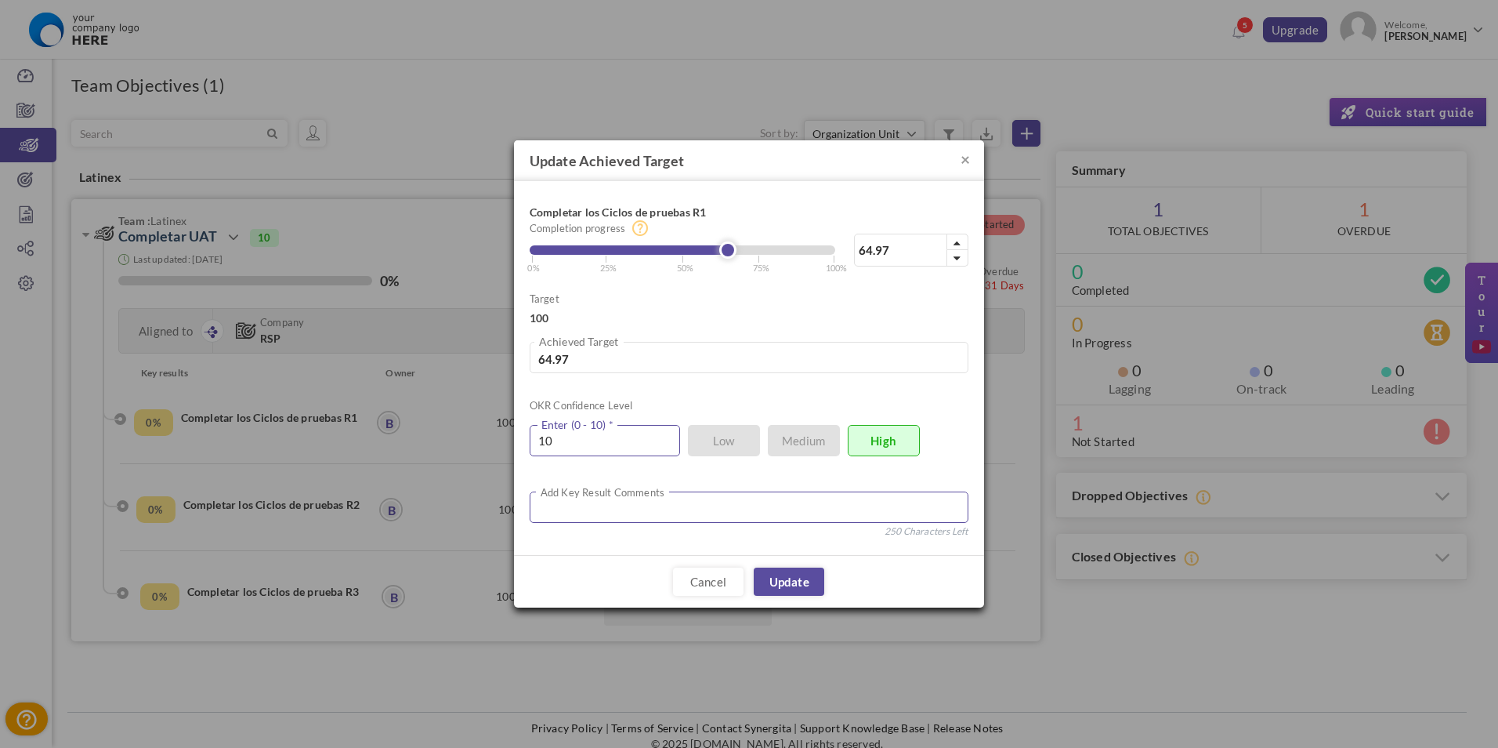
type input "10"
click at [640, 503] on textarea at bounding box center [749, 506] width 439 height 31
click at [787, 509] on textarea at bounding box center [749, 506] width 439 height 31
click at [899, 513] on textarea "Se logro el avance de la configuración y test inicial de los siguientes módulos…" at bounding box center [749, 506] width 439 height 31
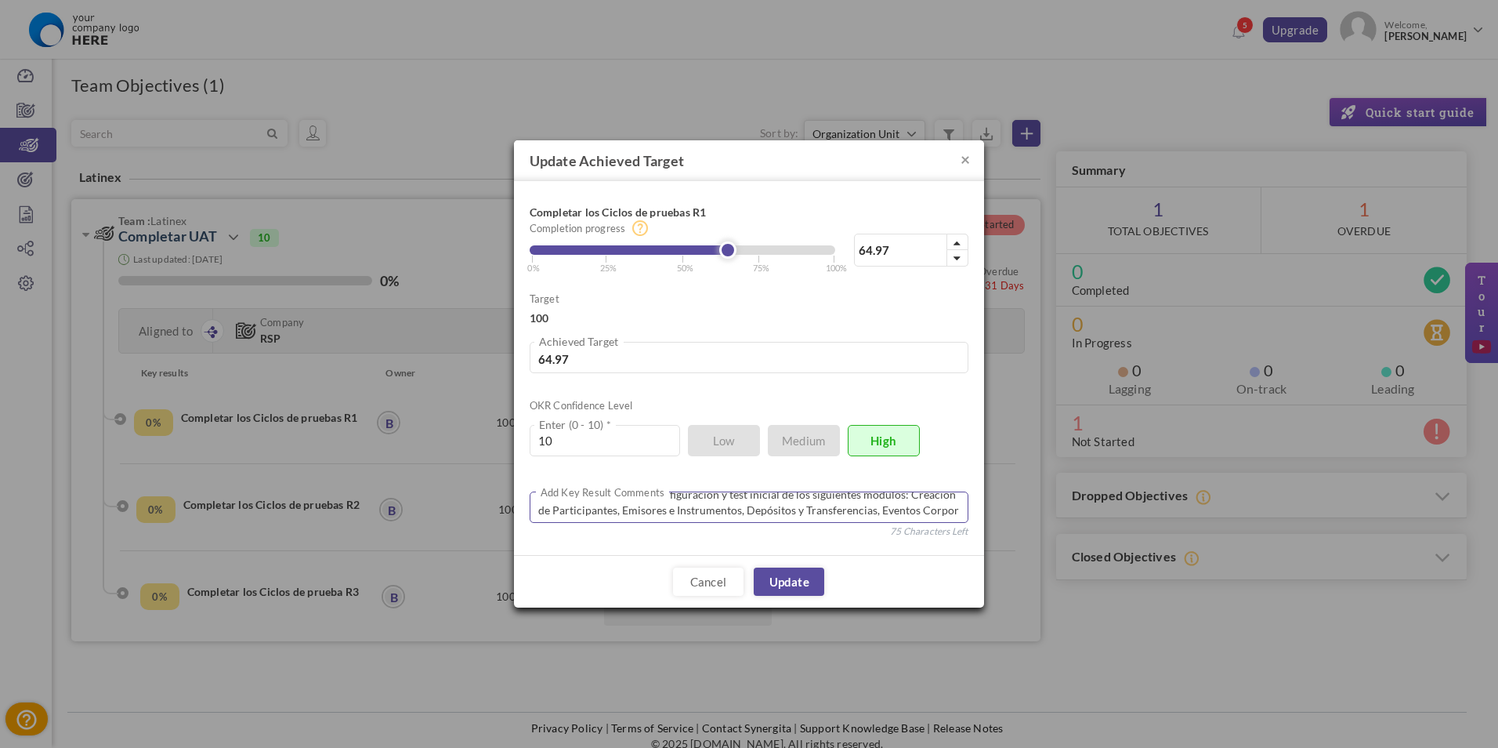
scroll to position [22, 0]
type textarea "Se logro el avance de la configuración y test inicial de los siguientes módulos…"
click at [809, 583] on link "Update" at bounding box center [789, 581] width 71 height 28
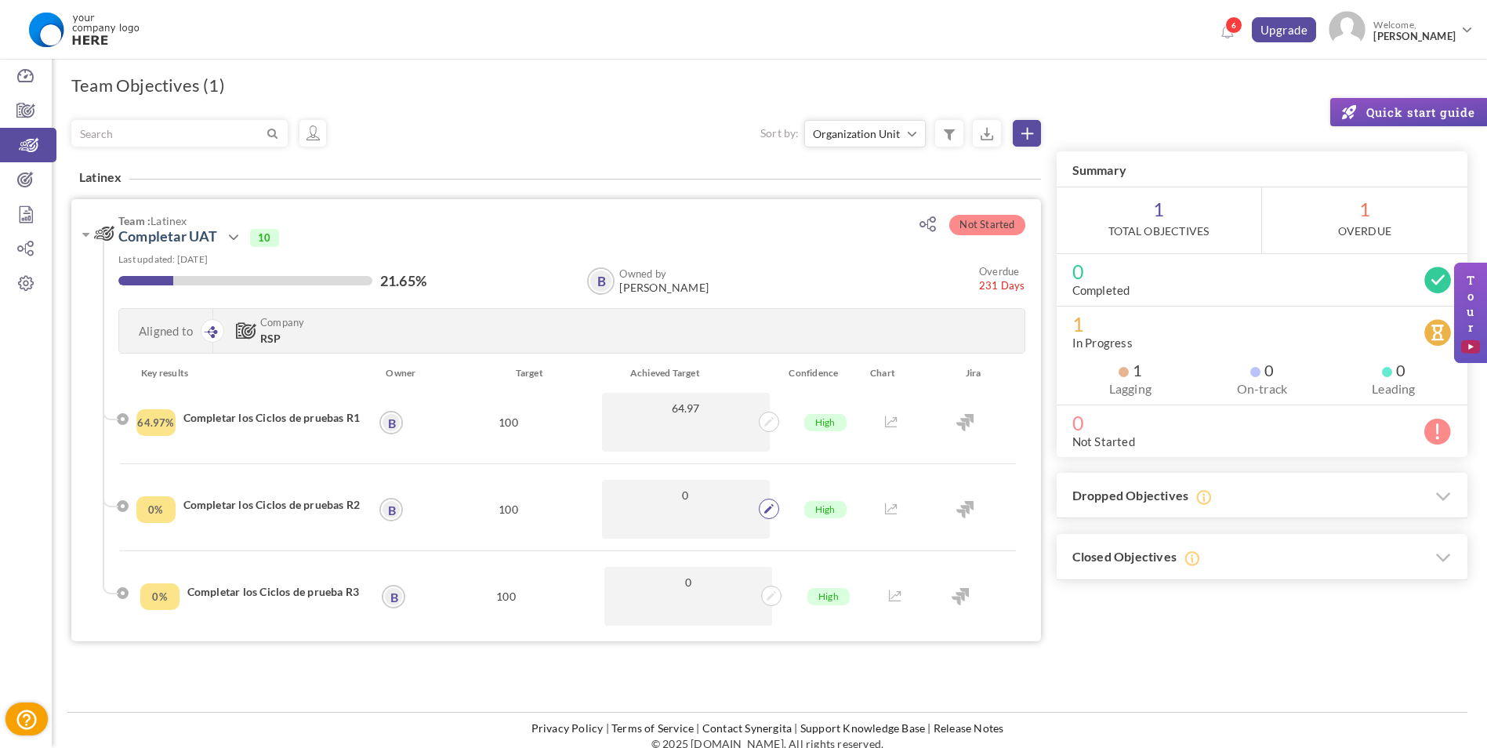
click at [773, 510] on span at bounding box center [769, 508] width 20 height 20
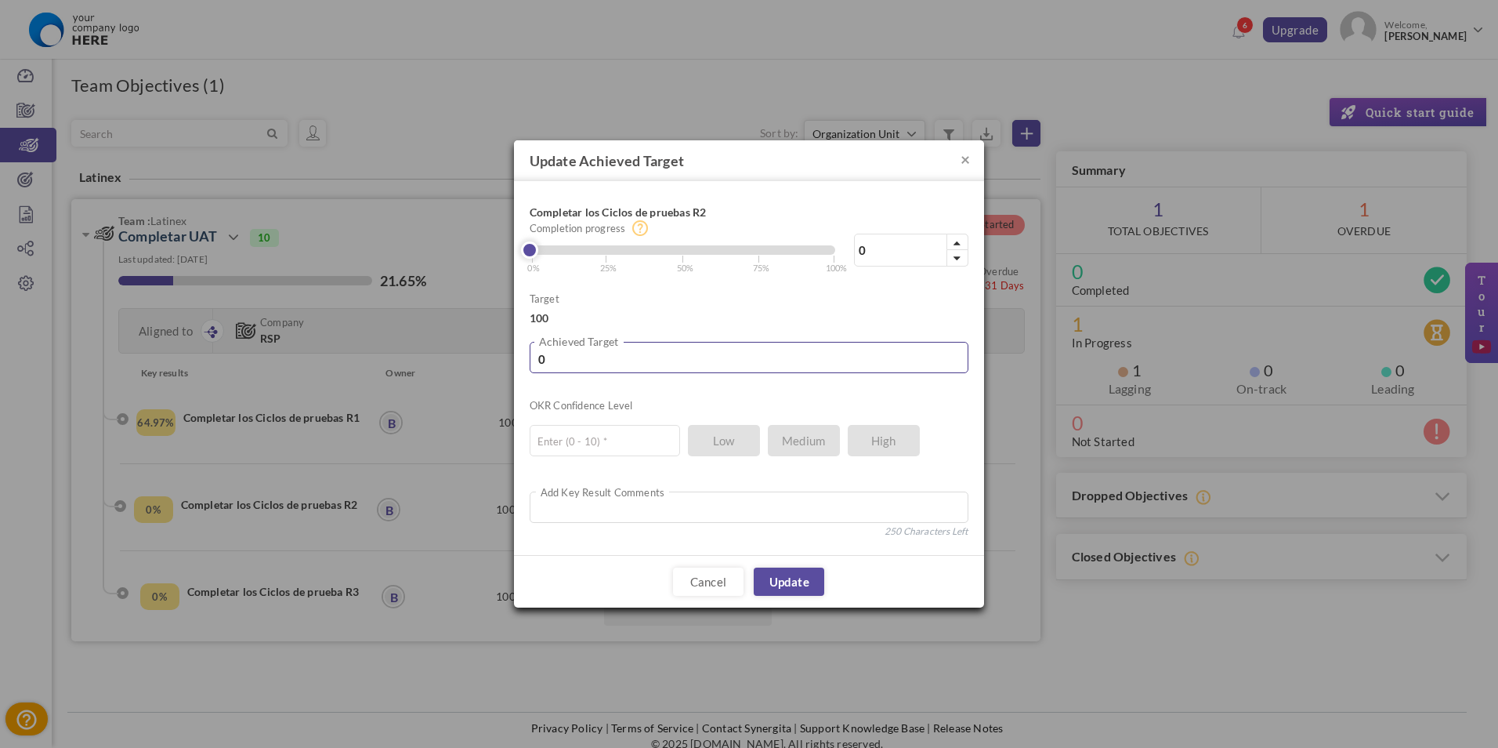
click at [642, 352] on input "0" at bounding box center [749, 357] width 439 height 31
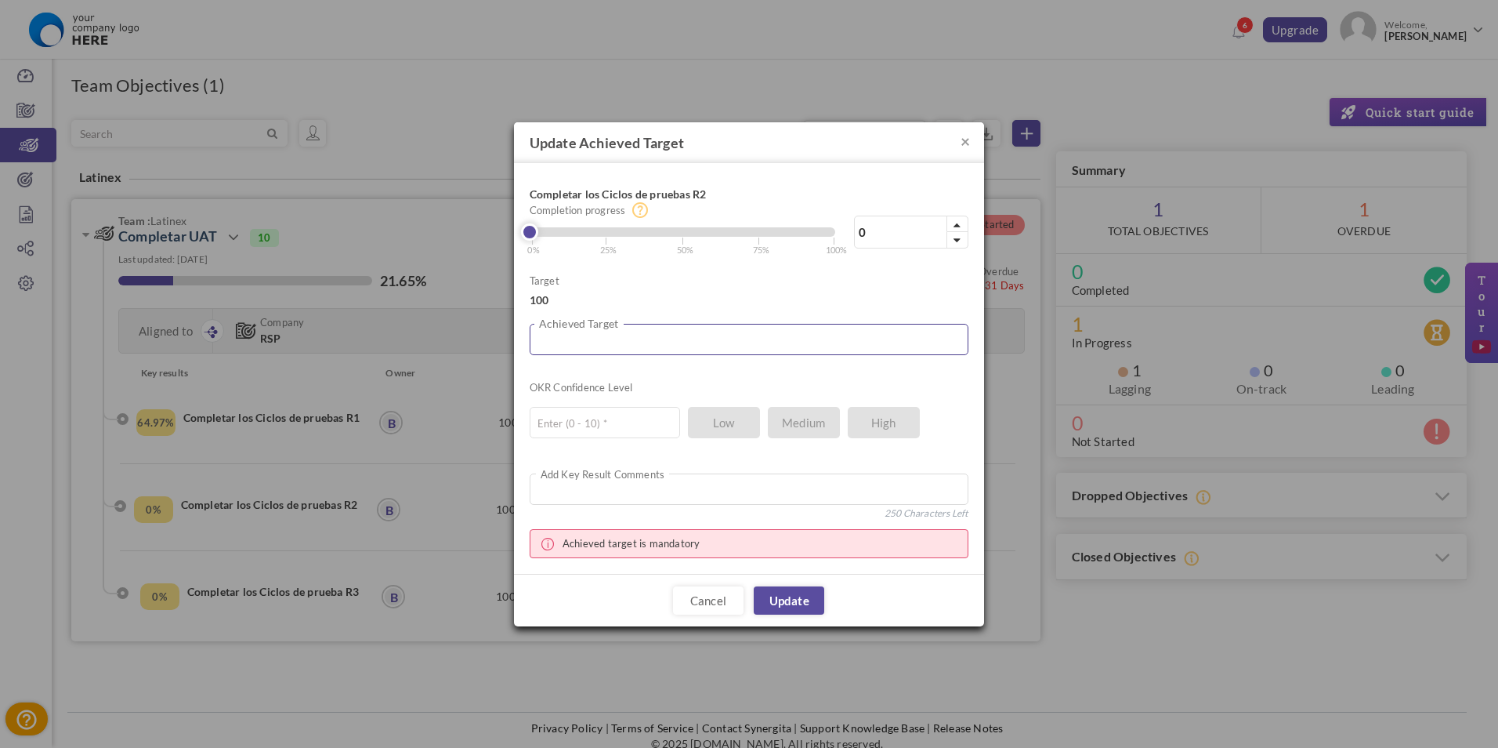
type input "3"
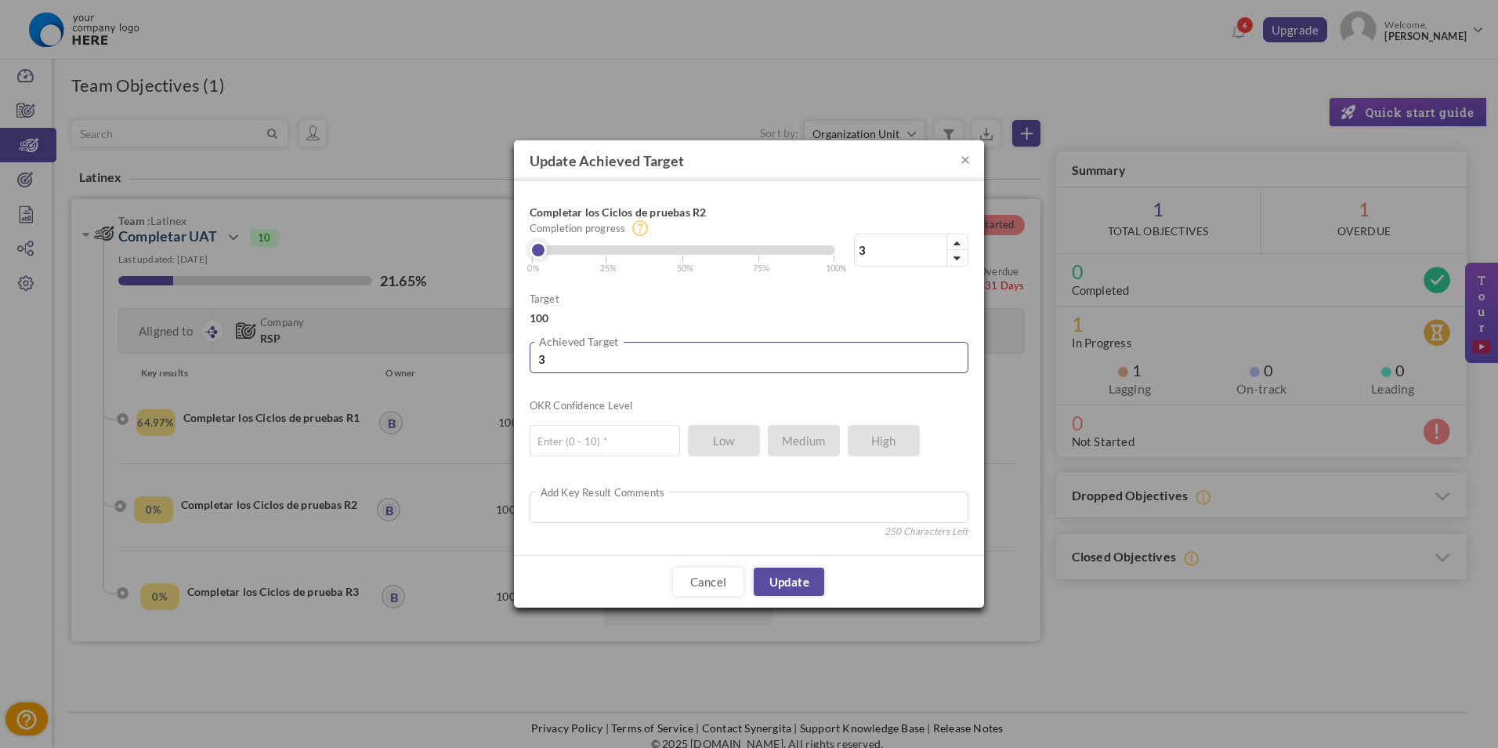
type input "3.8"
click at [622, 439] on input "text" at bounding box center [605, 440] width 150 height 31
type input "10"
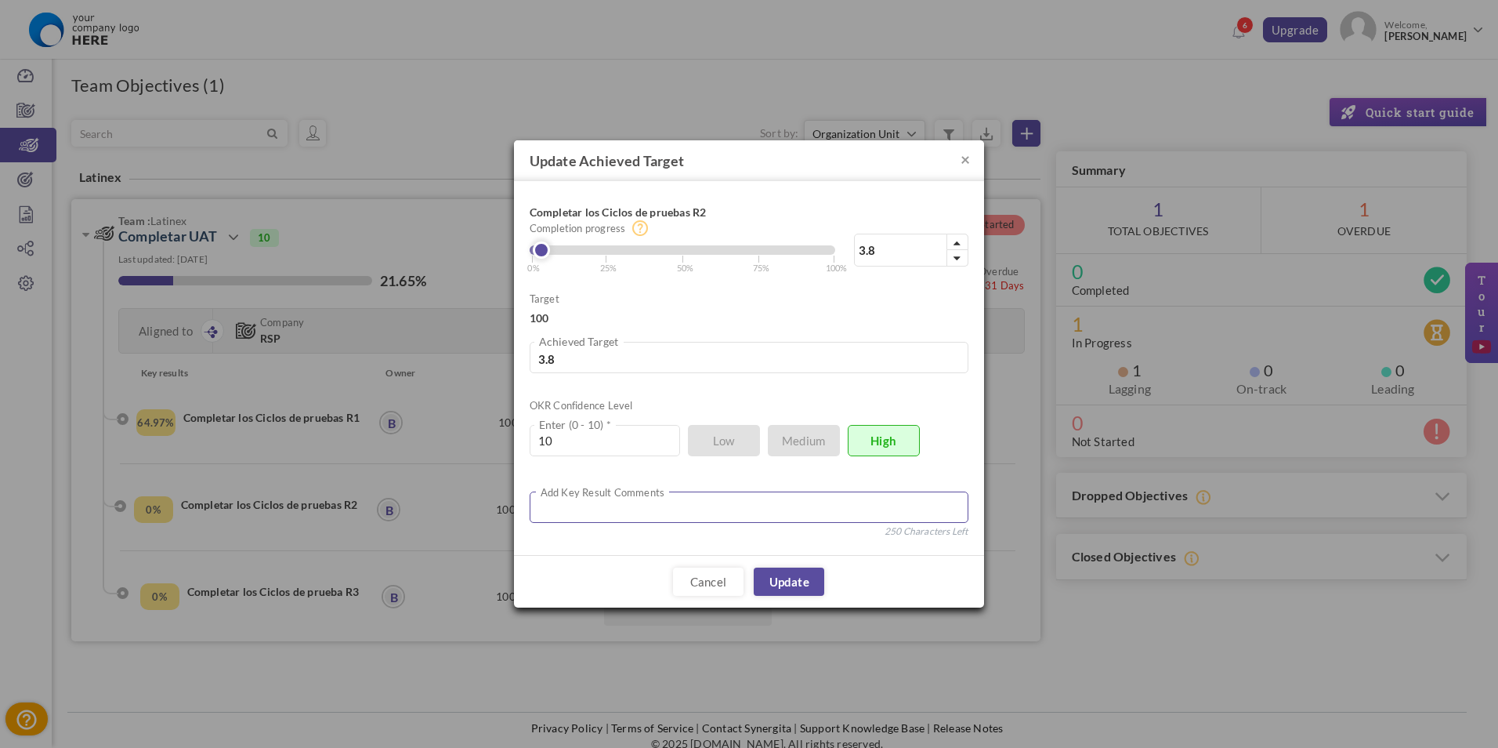
click at [597, 512] on textarea at bounding box center [749, 506] width 439 height 31
paste textarea "Que hemos logrado hasta el momento: Avance Iniciamos las pruebas alcanzando el …"
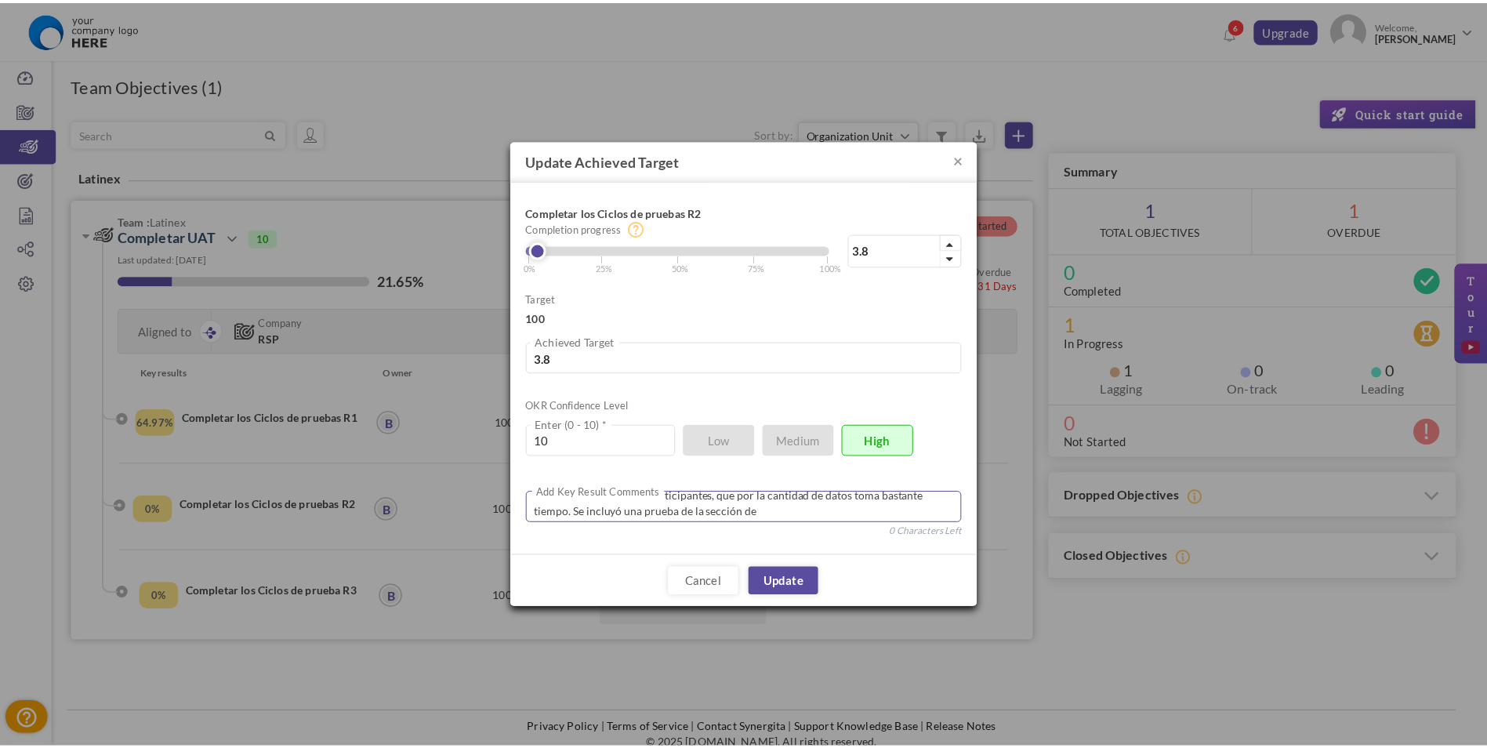
scroll to position [59, 0]
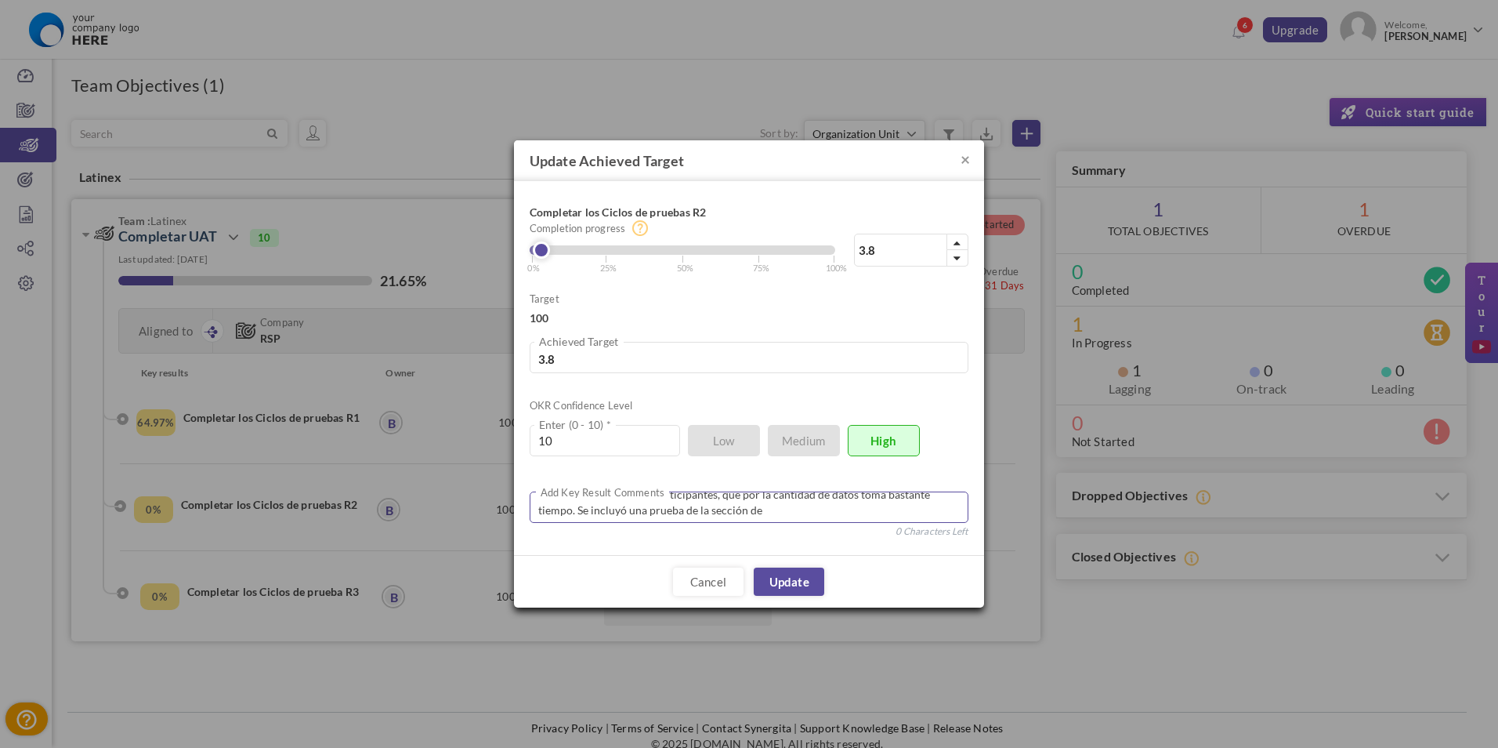
drag, startPoint x: 773, startPoint y: 510, endPoint x: 577, endPoint y: 511, distance: 195.9
click at [577, 511] on textarea "Que hemos logrado hasta el momento: Avance Iniciamos las pruebas alcanzando el …" at bounding box center [749, 506] width 439 height 31
type textarea "Que hemos logrado hasta el momento: Avance Iniciamos las pruebas alcanzando el …"
click at [788, 575] on link "Update" at bounding box center [789, 581] width 71 height 28
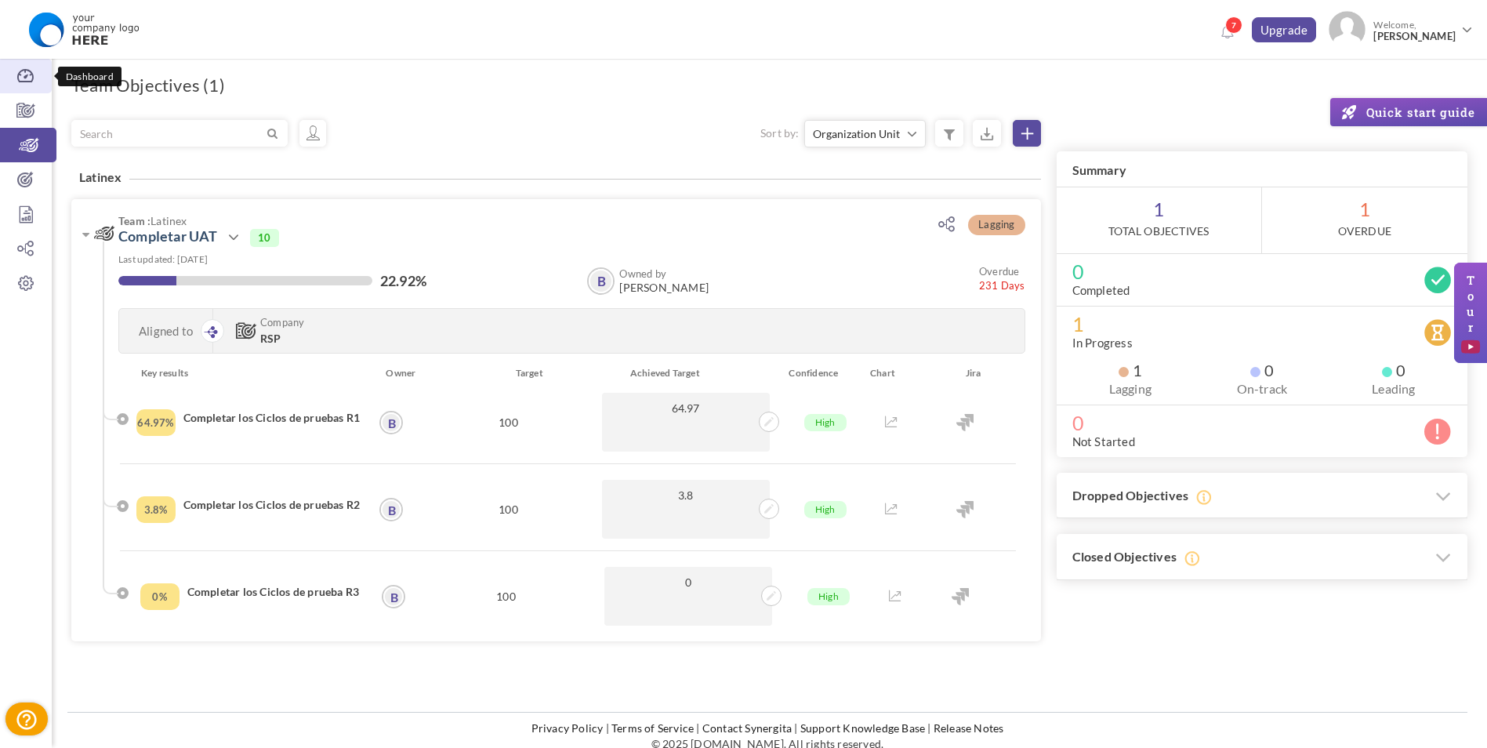
click at [27, 87] on link "Dashboard" at bounding box center [26, 76] width 52 height 34
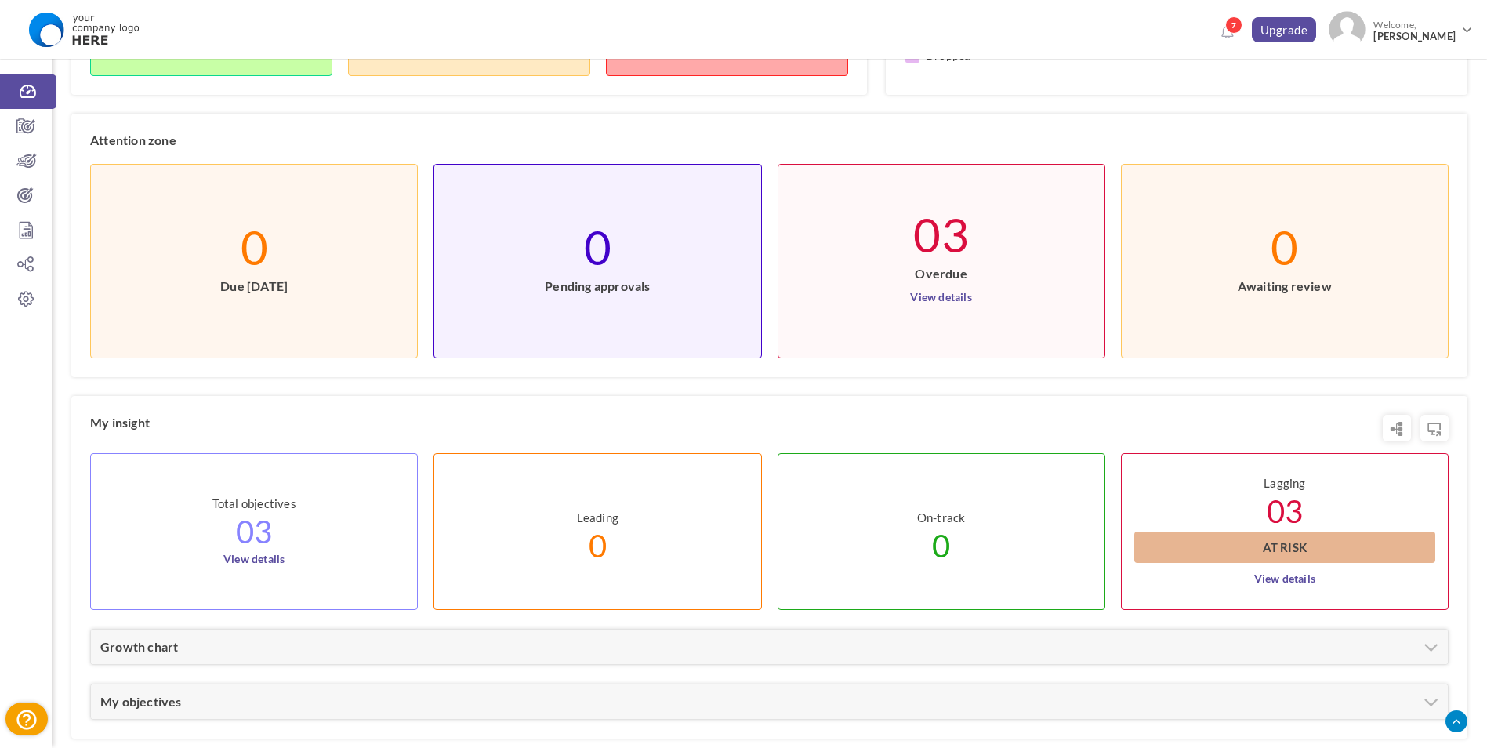
scroll to position [495, 0]
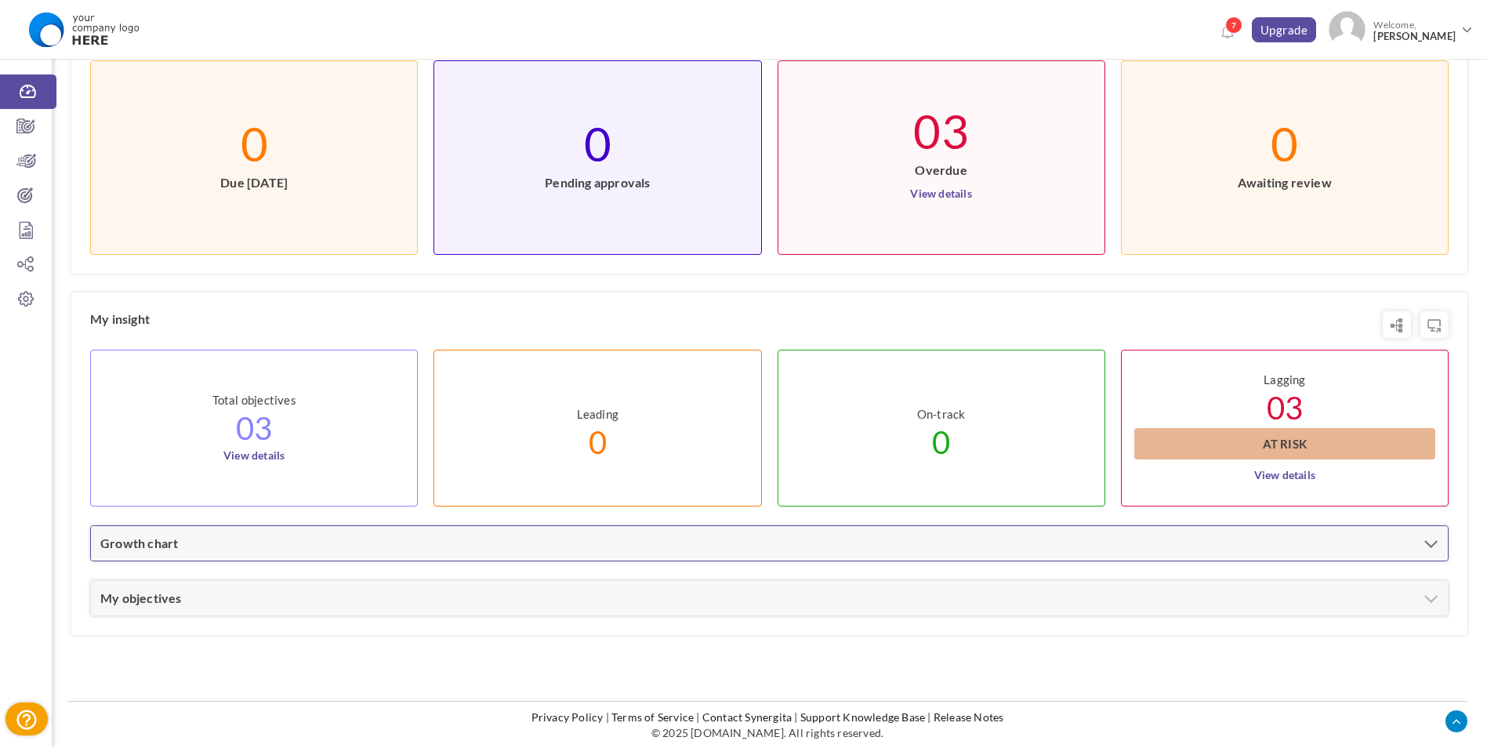
click at [668, 555] on div "Growth chart" at bounding box center [769, 543] width 1357 height 34
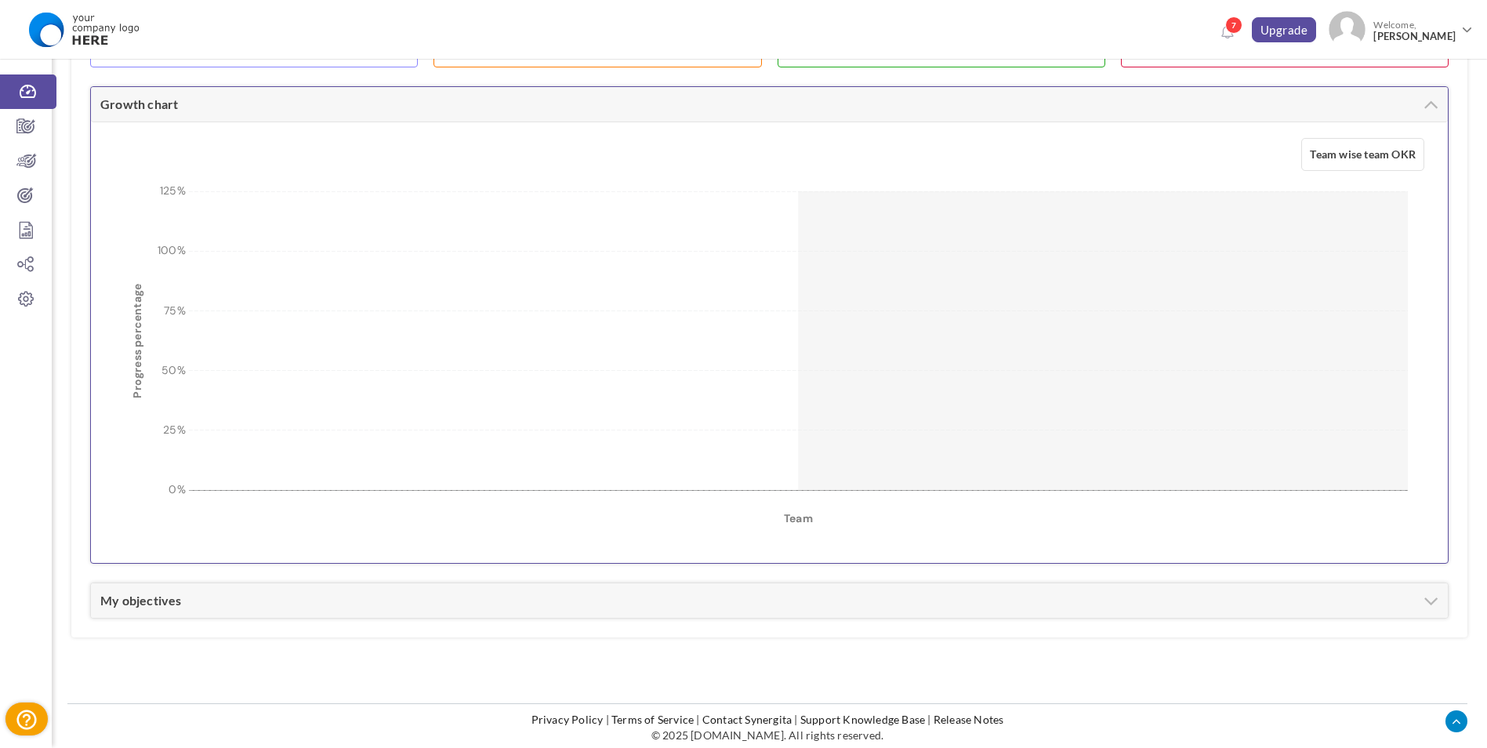
scroll to position [937, 0]
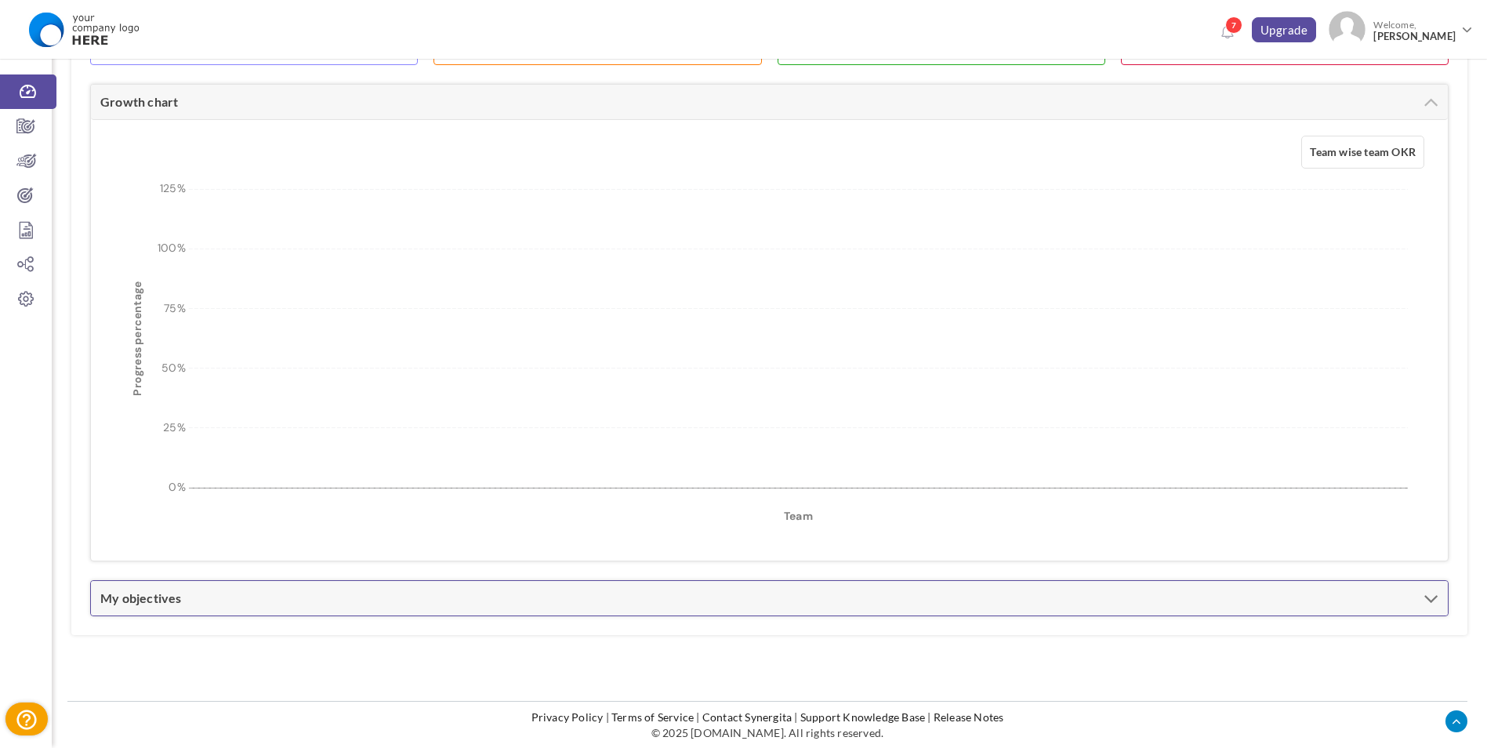
click at [1300, 593] on div "My objectives" at bounding box center [769, 598] width 1357 height 34
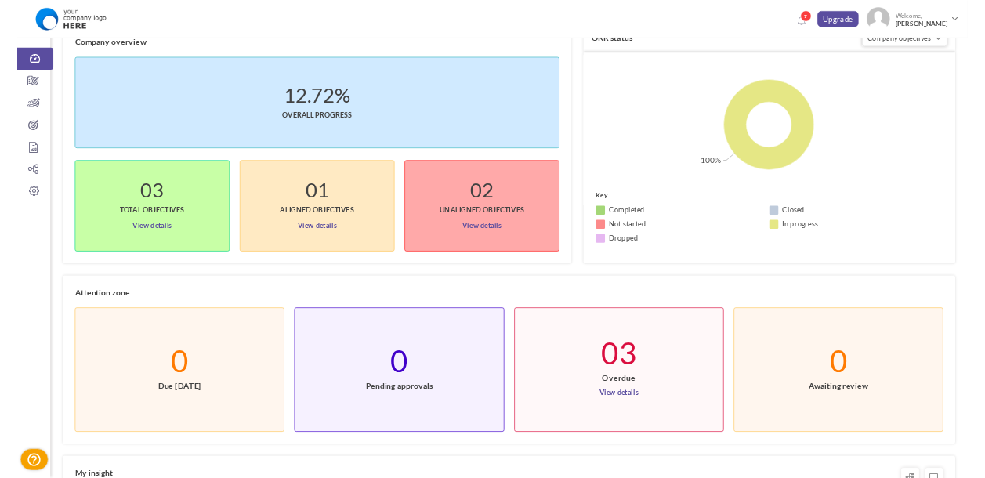
scroll to position [0, 0]
